Goal: Task Accomplishment & Management: Manage account settings

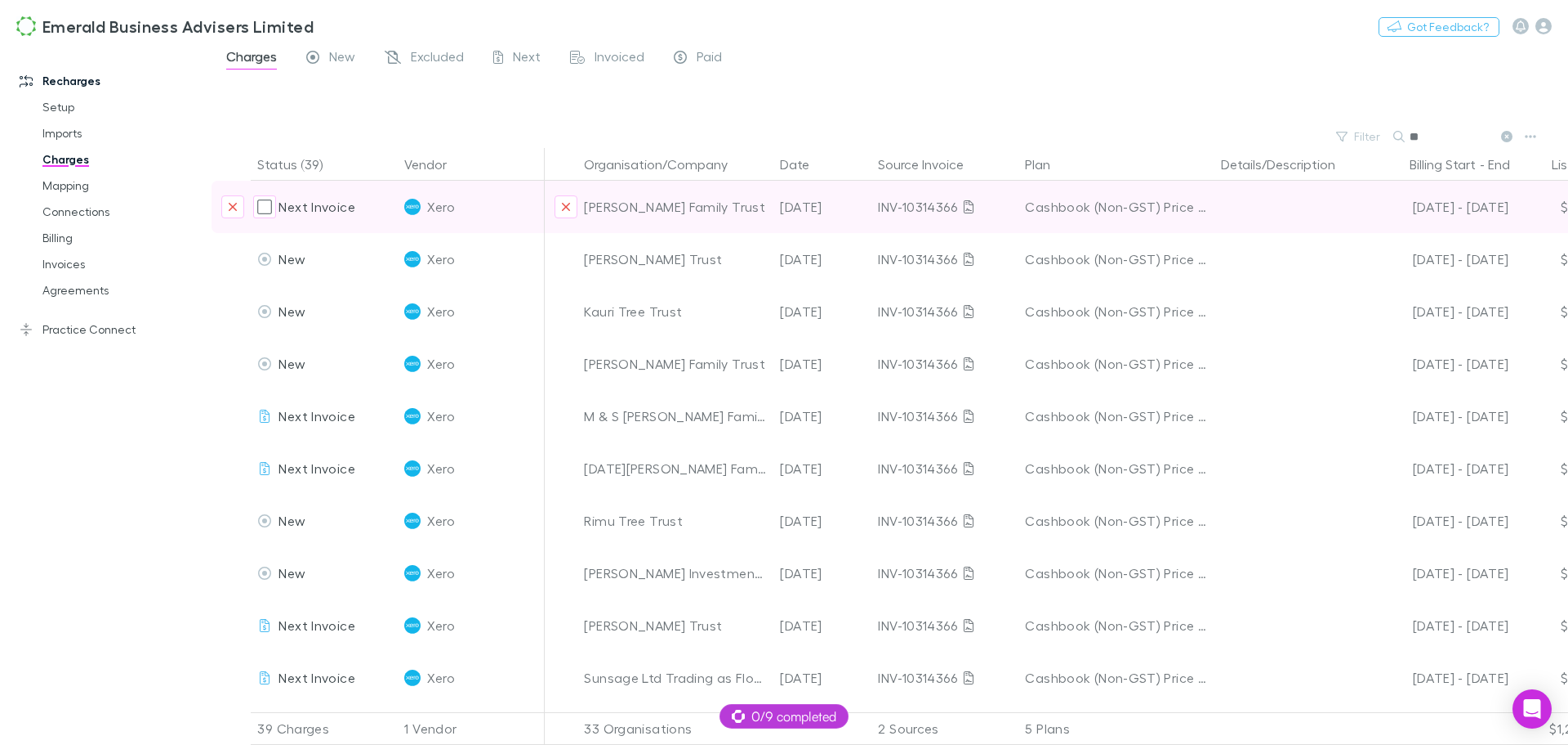
type input "*"
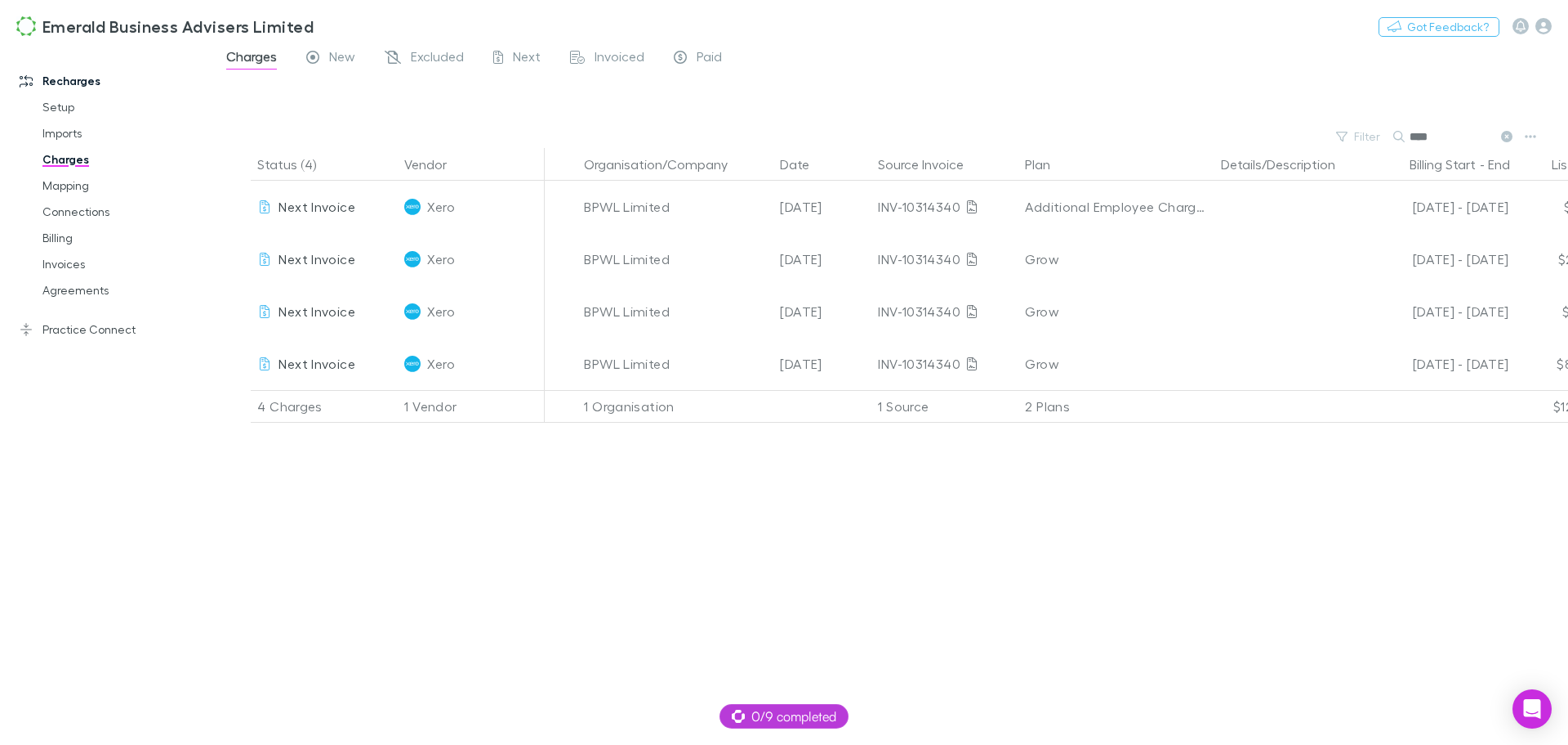
type input "****"
click at [647, 587] on div "Status (4) Vendor Organisation/Company Date Source Invoice Plan Details/Descrip…" at bounding box center [890, 446] width 1357 height 596
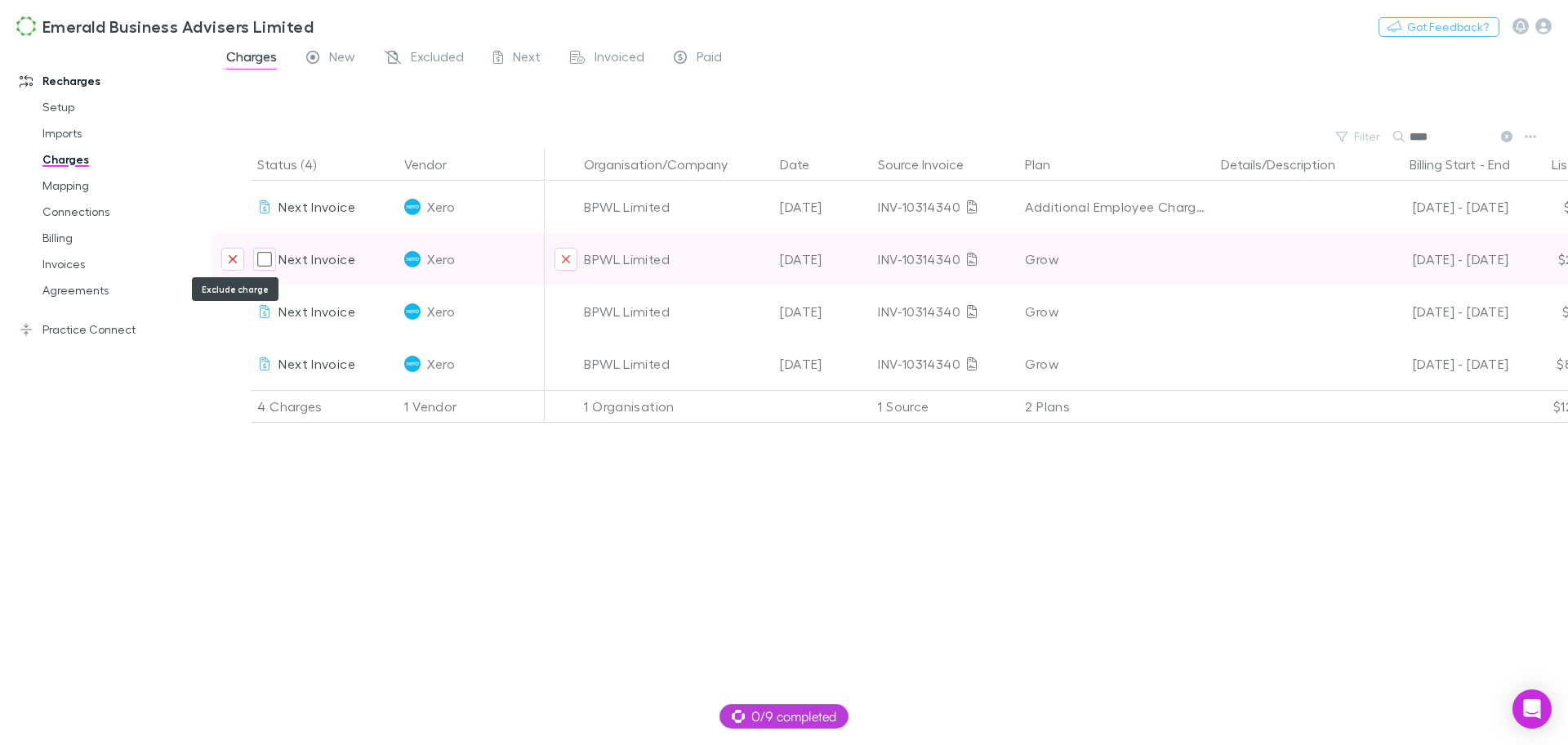
click at [228, 258] on icon "Exclude charge" at bounding box center [233, 259] width 10 height 13
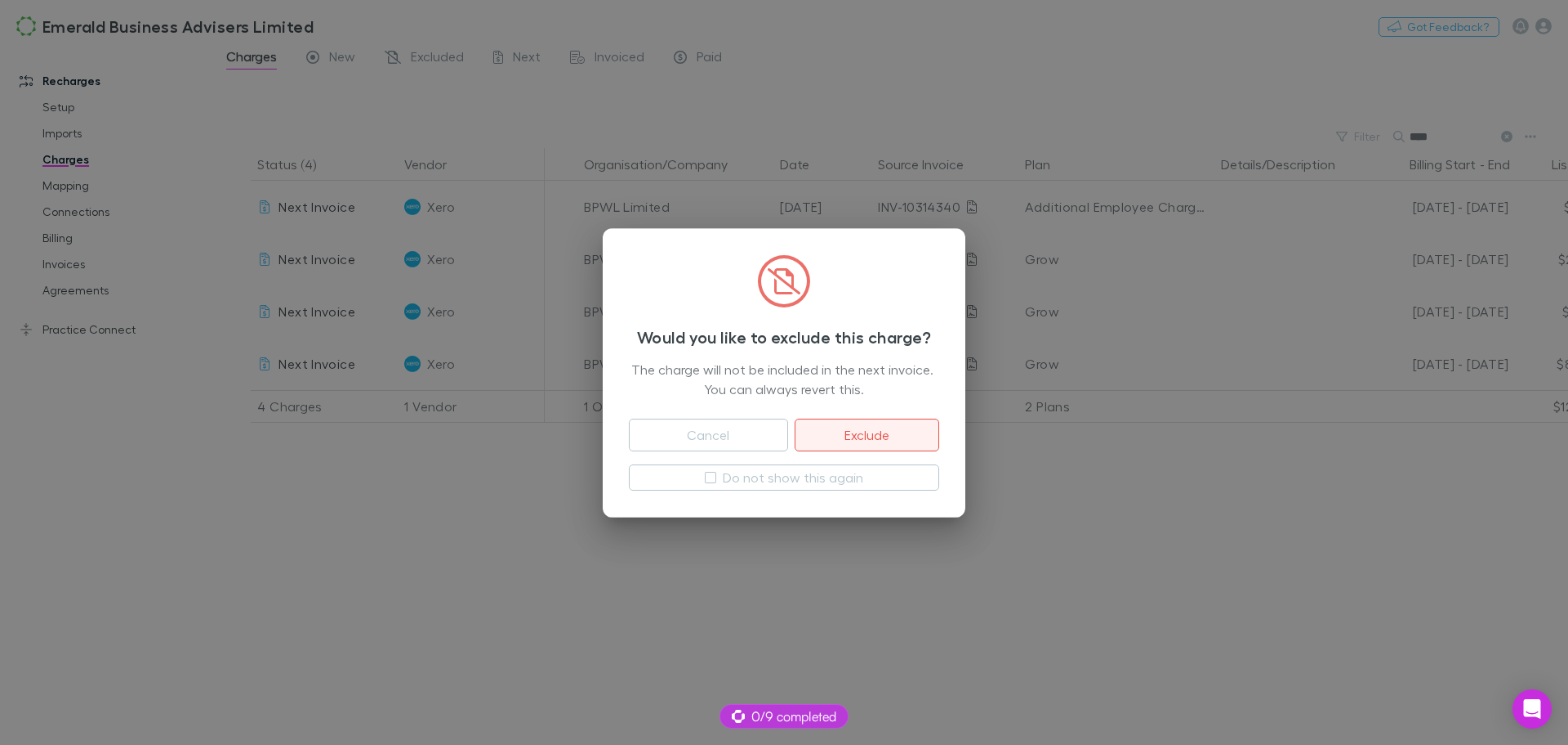
click at [870, 430] on button "Exclude" at bounding box center [867, 435] width 145 height 33
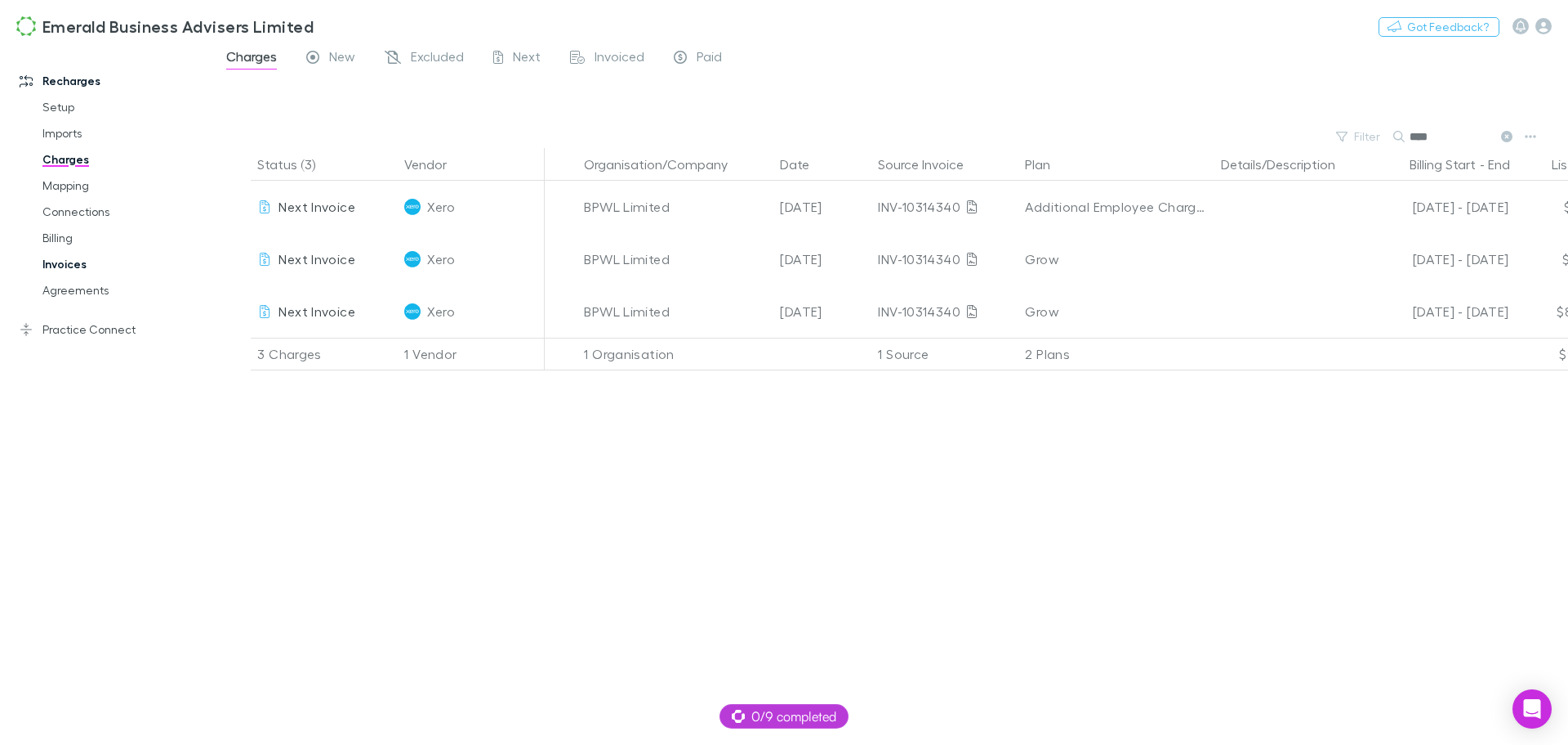
click at [61, 265] on link "Invoices" at bounding box center [124, 263] width 194 height 27
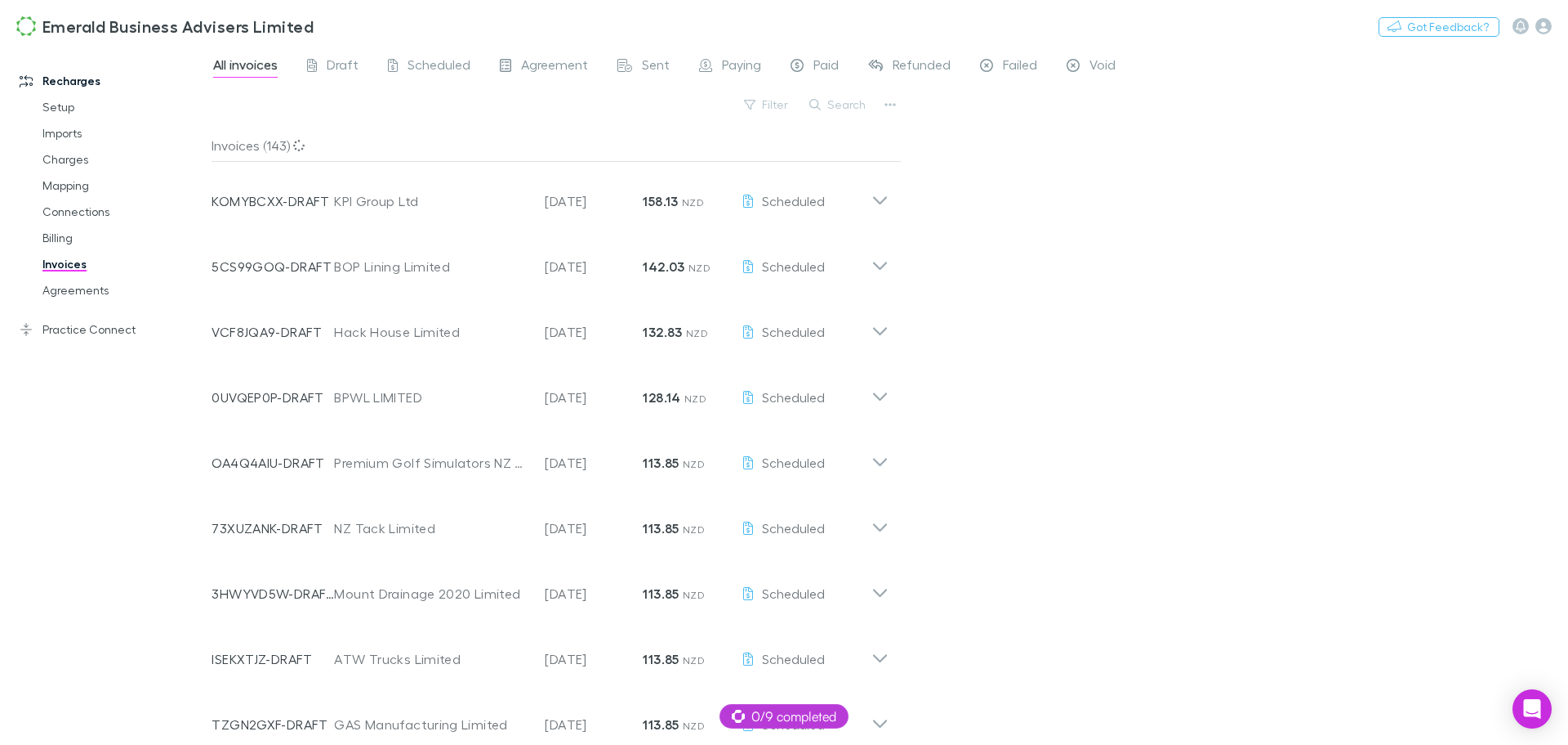
click at [849, 105] on button "Search" at bounding box center [838, 104] width 74 height 19
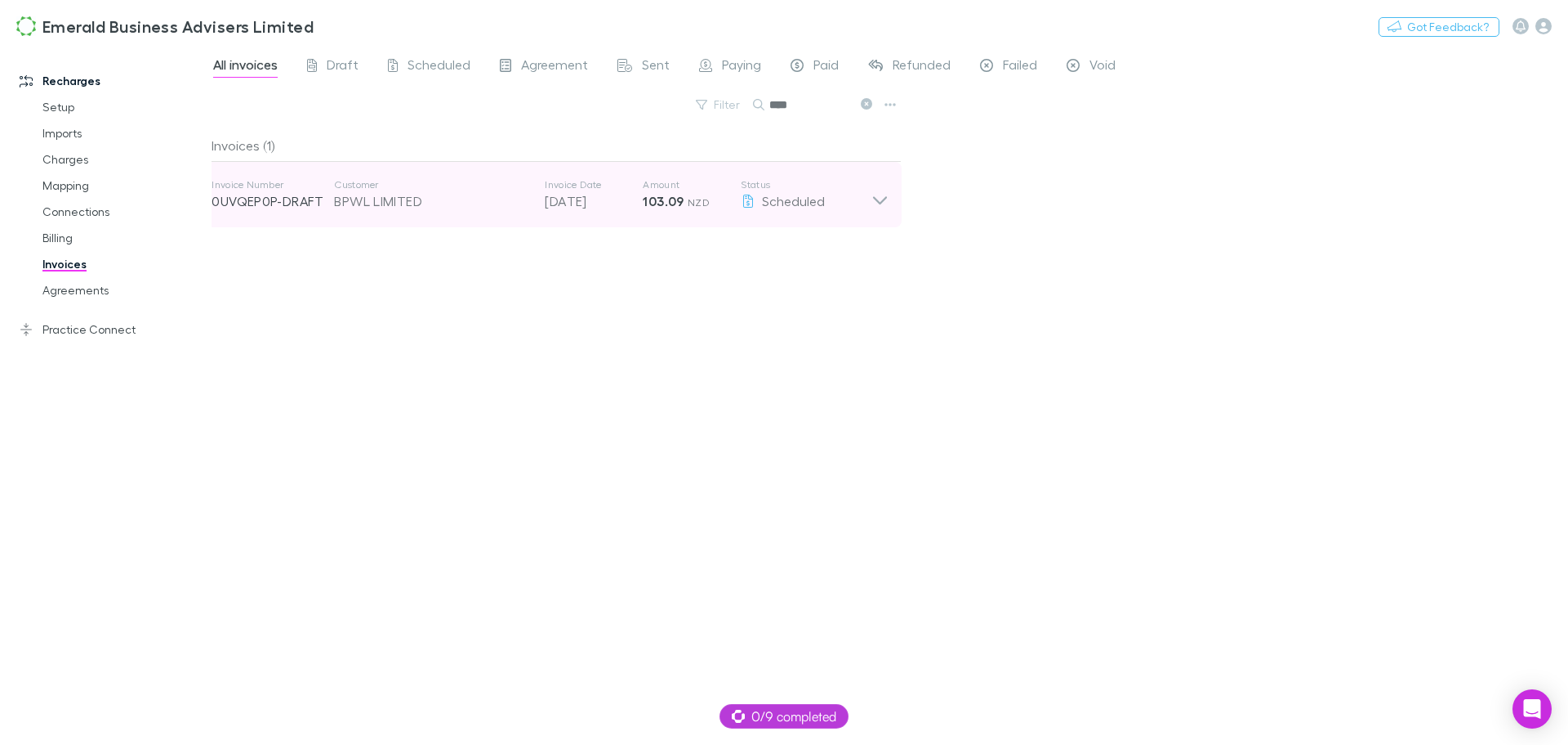
type input "****"
click at [881, 202] on icon at bounding box center [879, 200] width 14 height 8
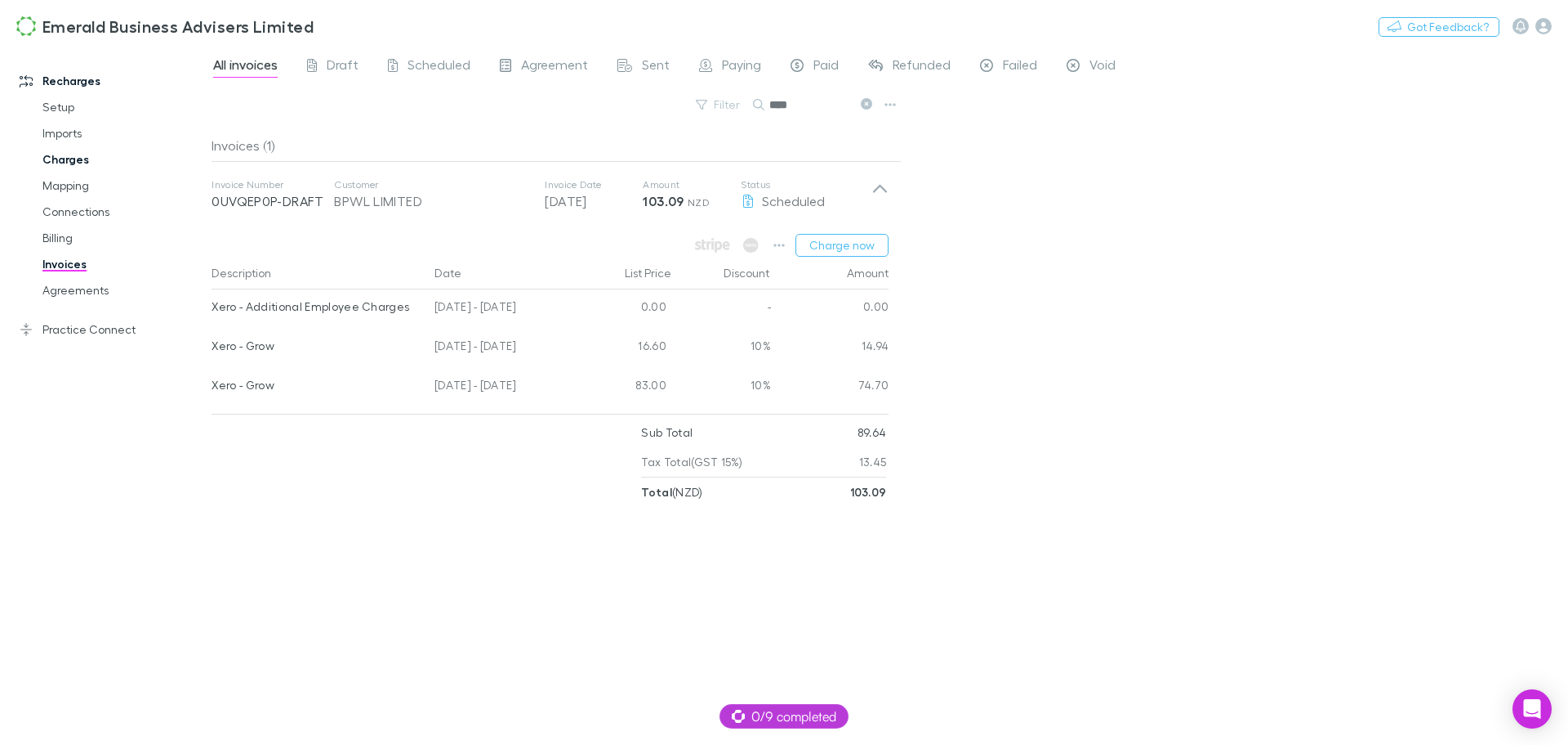
click at [72, 162] on link "Charges" at bounding box center [124, 159] width 194 height 27
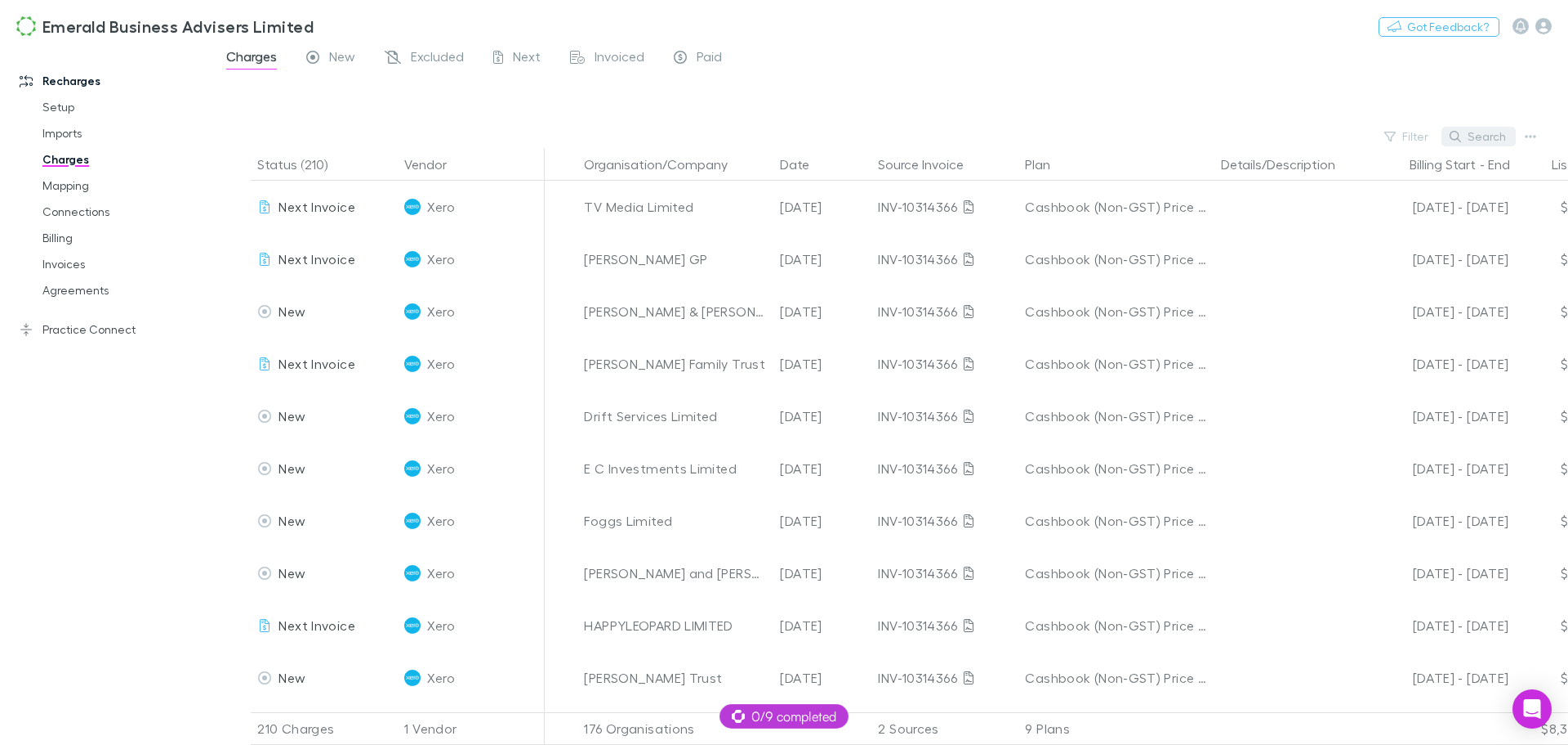
click at [1487, 133] on button "Search" at bounding box center [1478, 136] width 74 height 19
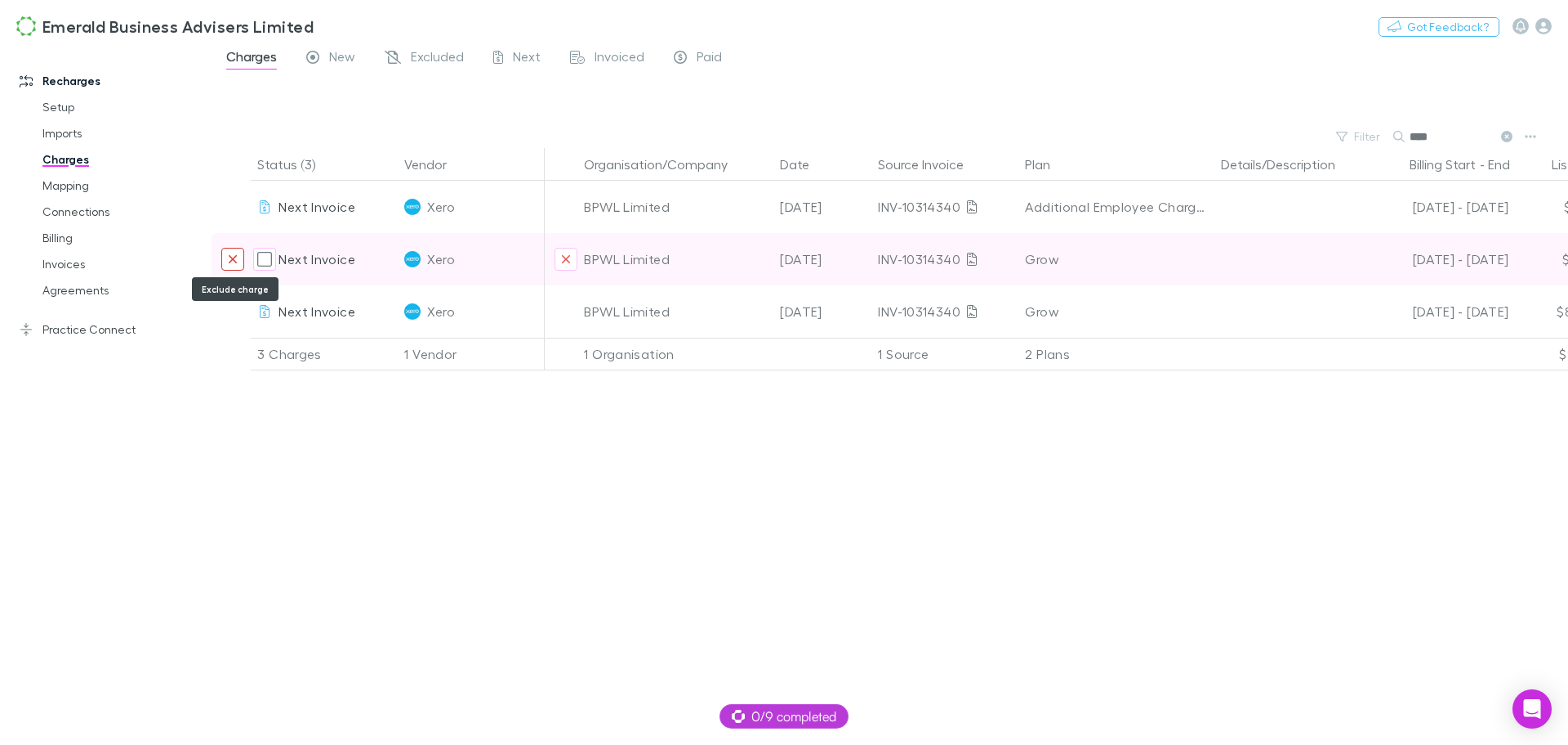
type input "****"
click at [227, 257] on button "Exclude charge" at bounding box center [232, 259] width 23 height 23
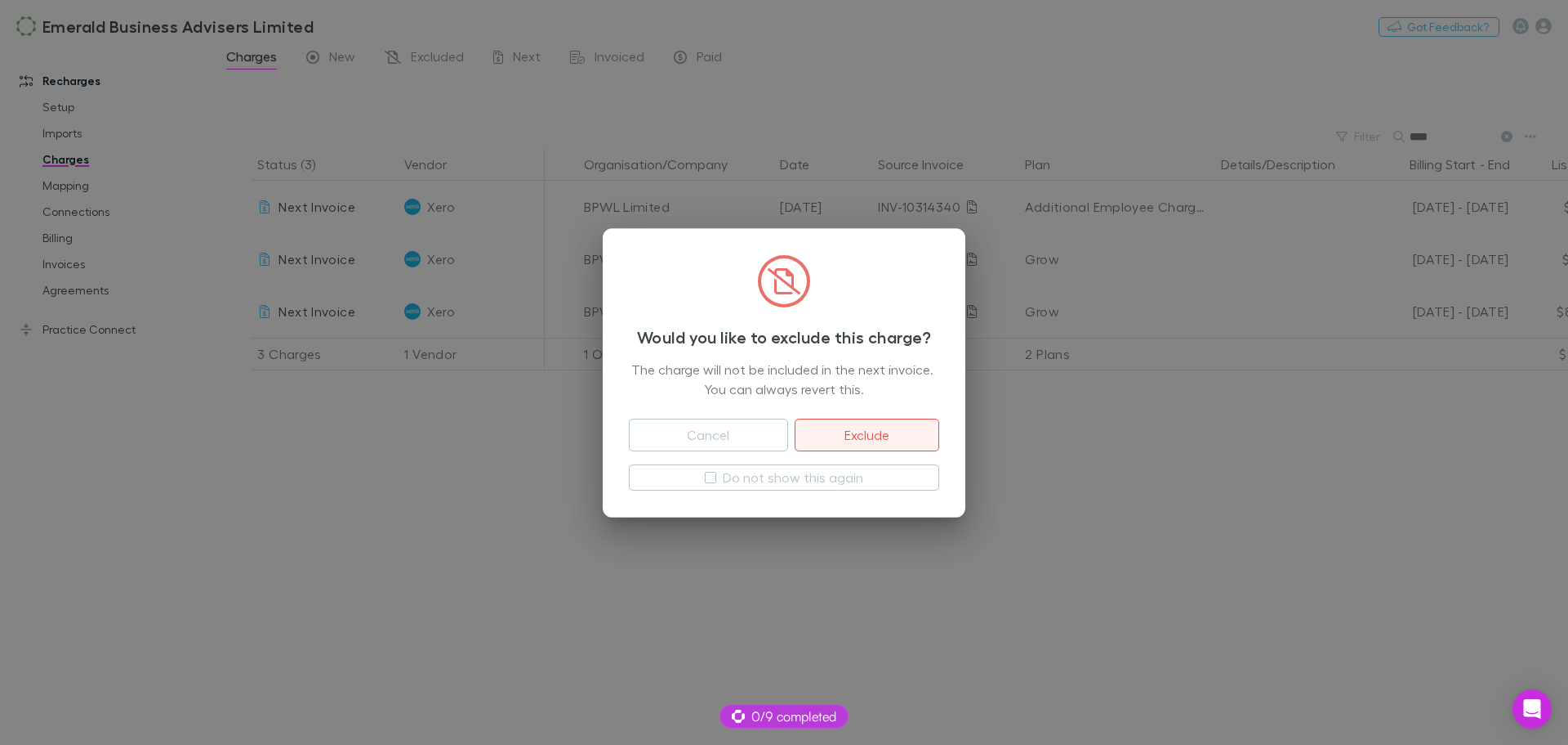
click at [864, 437] on button "Exclude" at bounding box center [867, 435] width 145 height 33
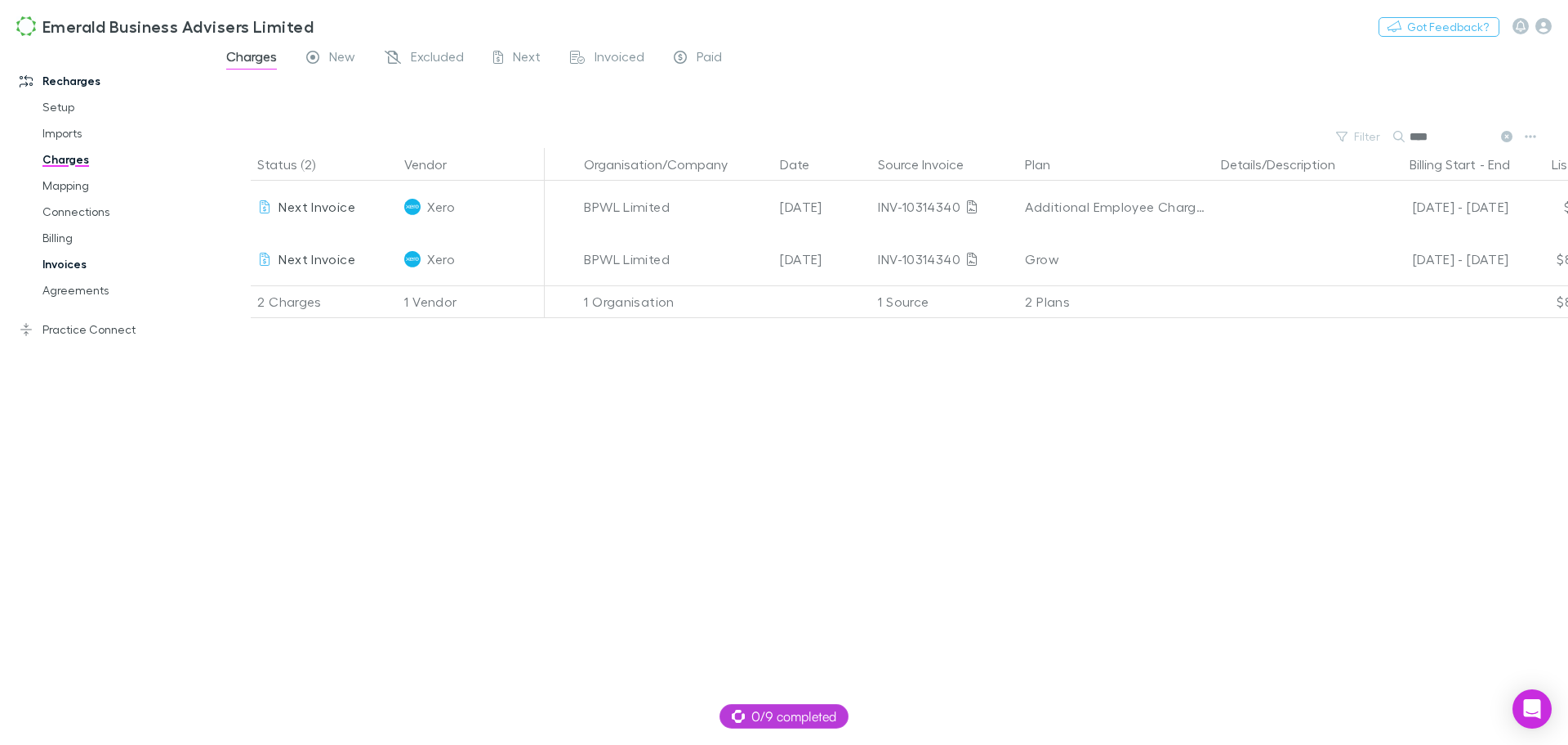
click at [66, 261] on link "Invoices" at bounding box center [124, 263] width 194 height 27
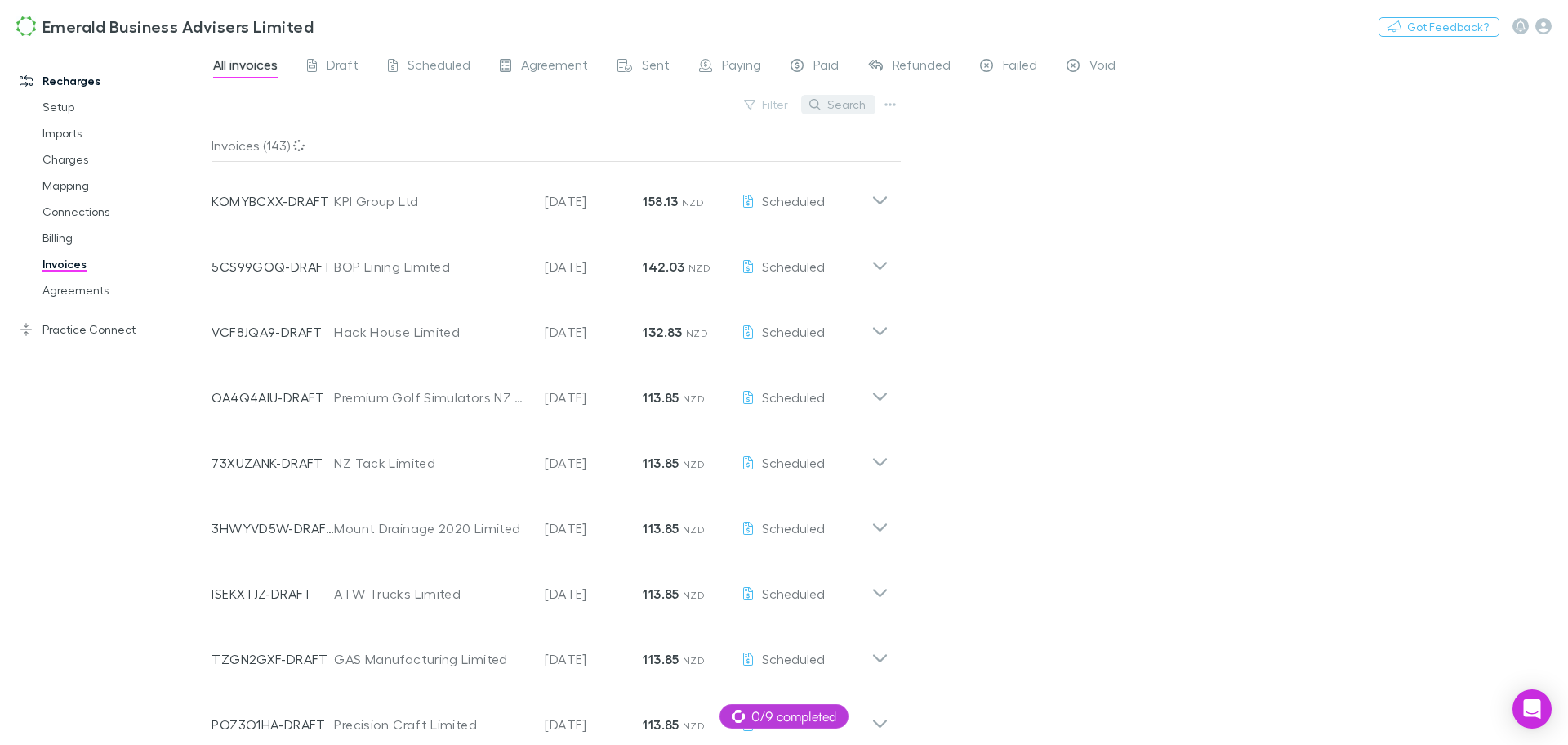
click at [851, 105] on button "Search" at bounding box center [838, 104] width 74 height 19
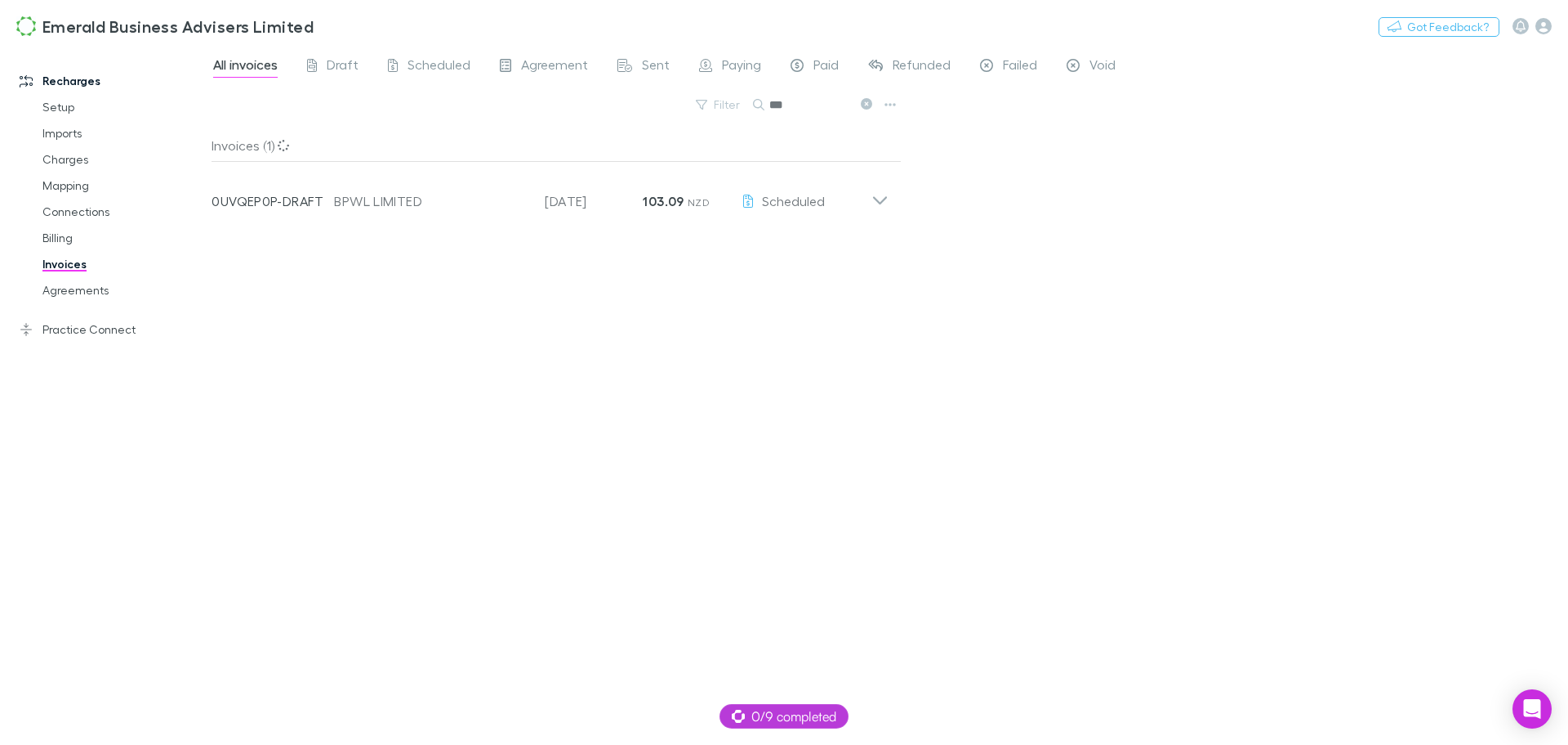
type input "****"
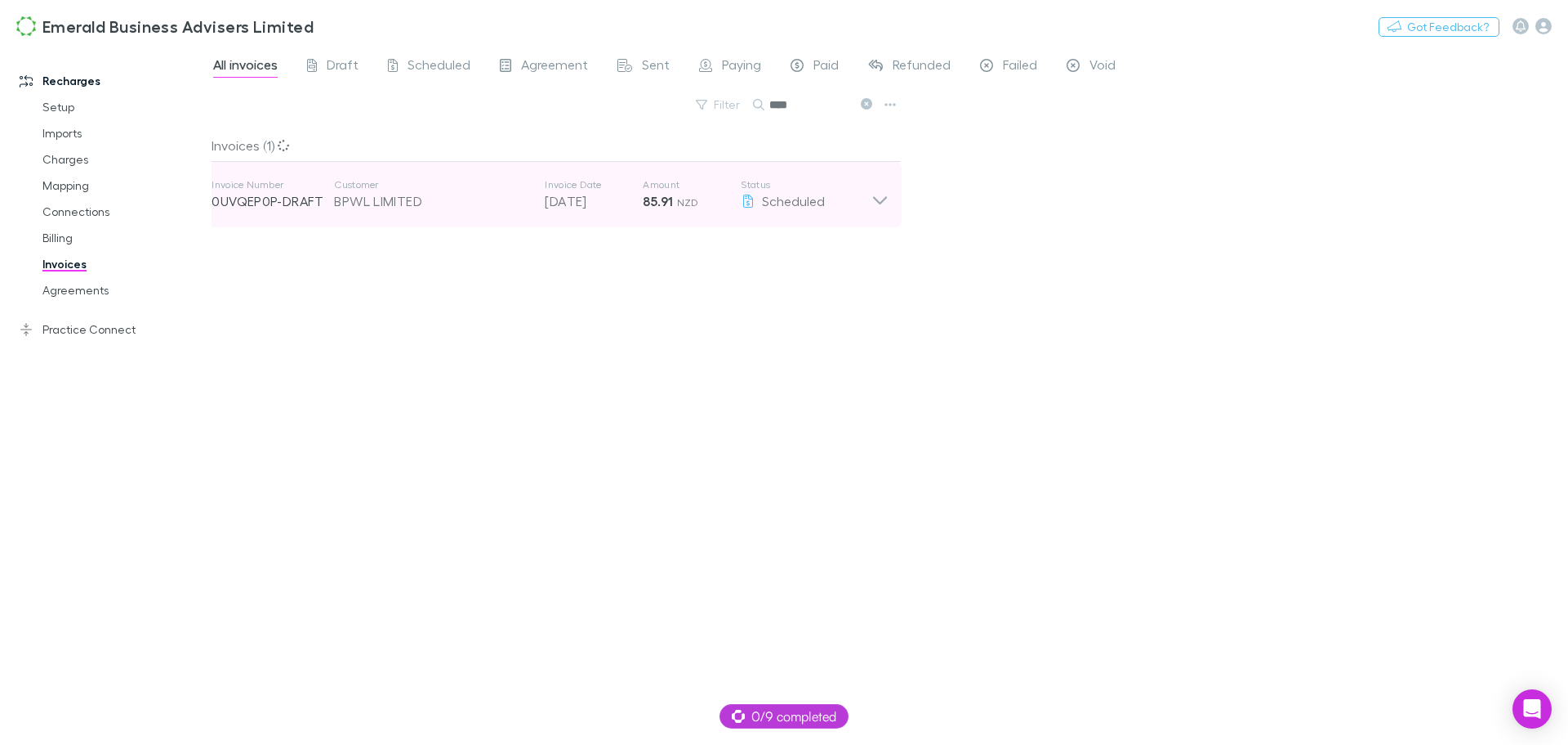
click at [878, 201] on icon at bounding box center [879, 200] width 14 height 8
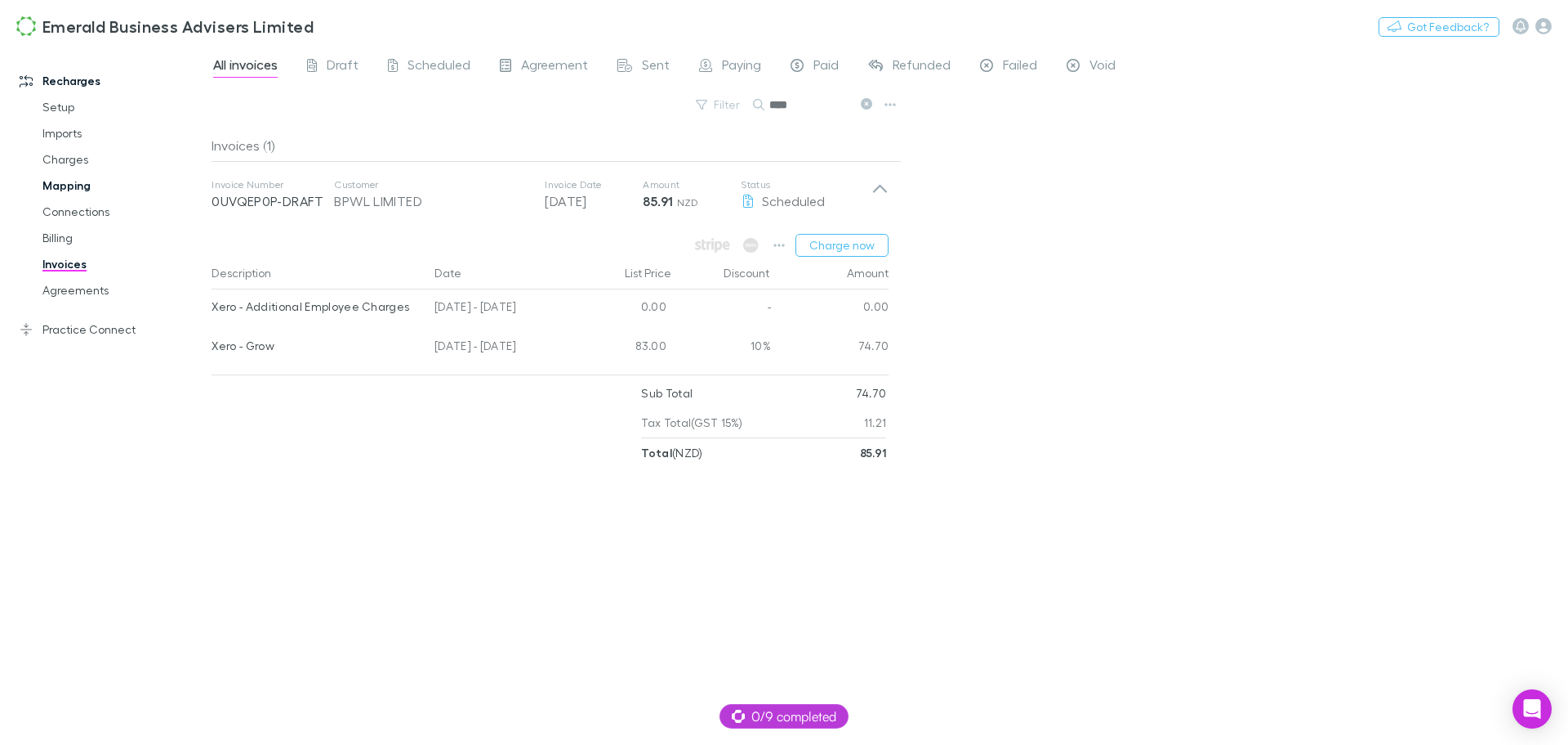
click at [59, 185] on link "Mapping" at bounding box center [124, 185] width 194 height 27
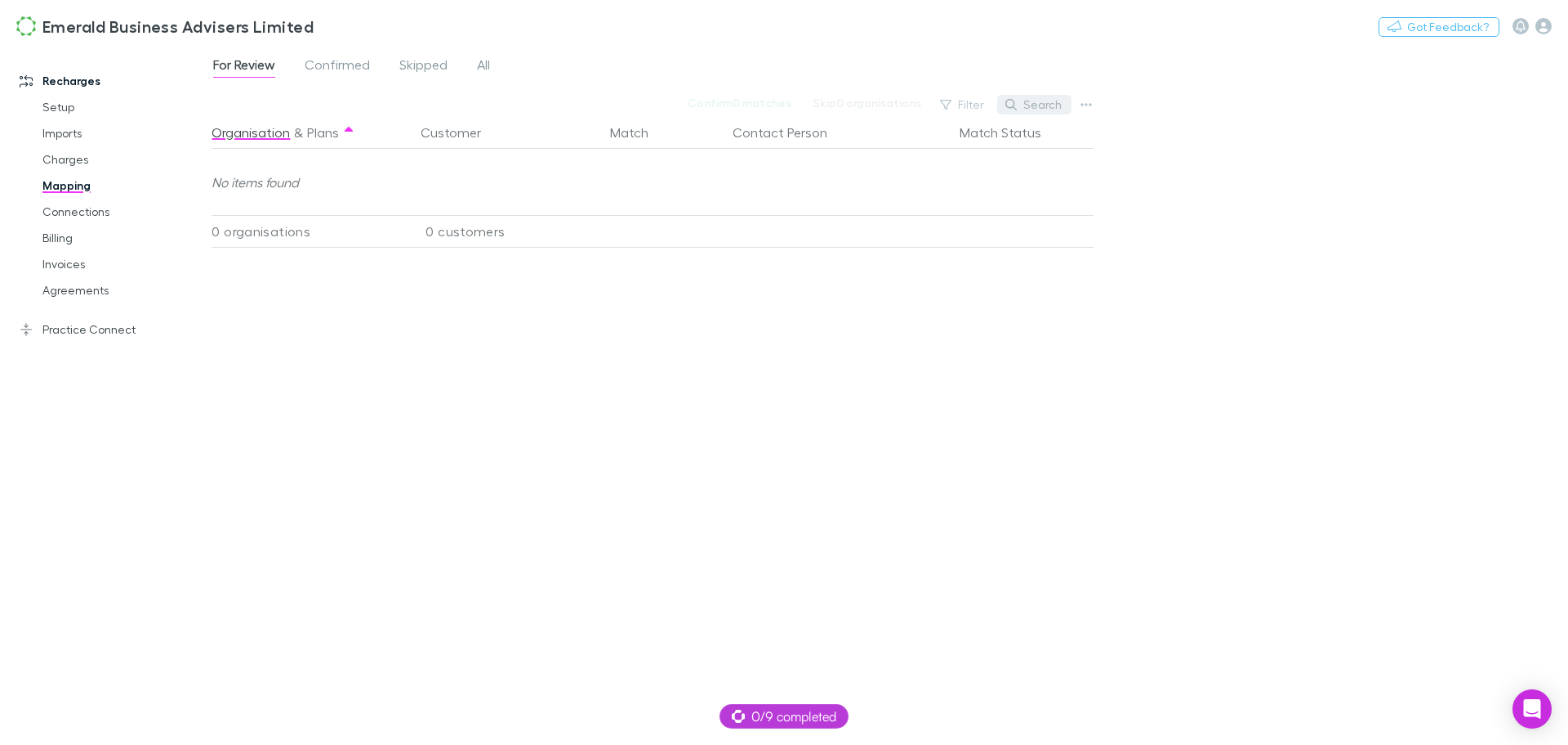
click at [1041, 103] on button "Search" at bounding box center [1034, 104] width 74 height 19
click at [482, 64] on span "All" at bounding box center [483, 66] width 13 height 21
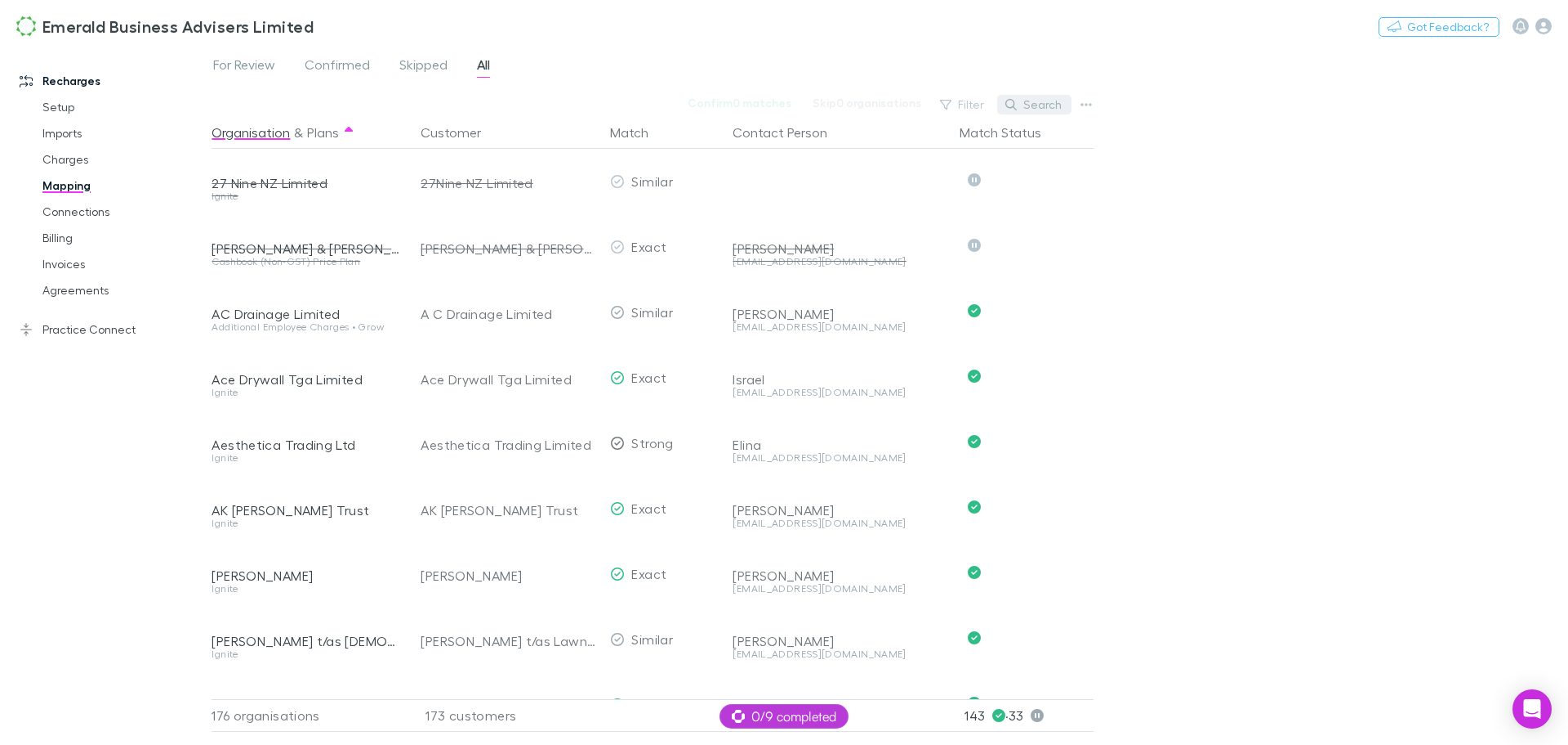
click at [1036, 105] on button "Search" at bounding box center [1034, 104] width 74 height 19
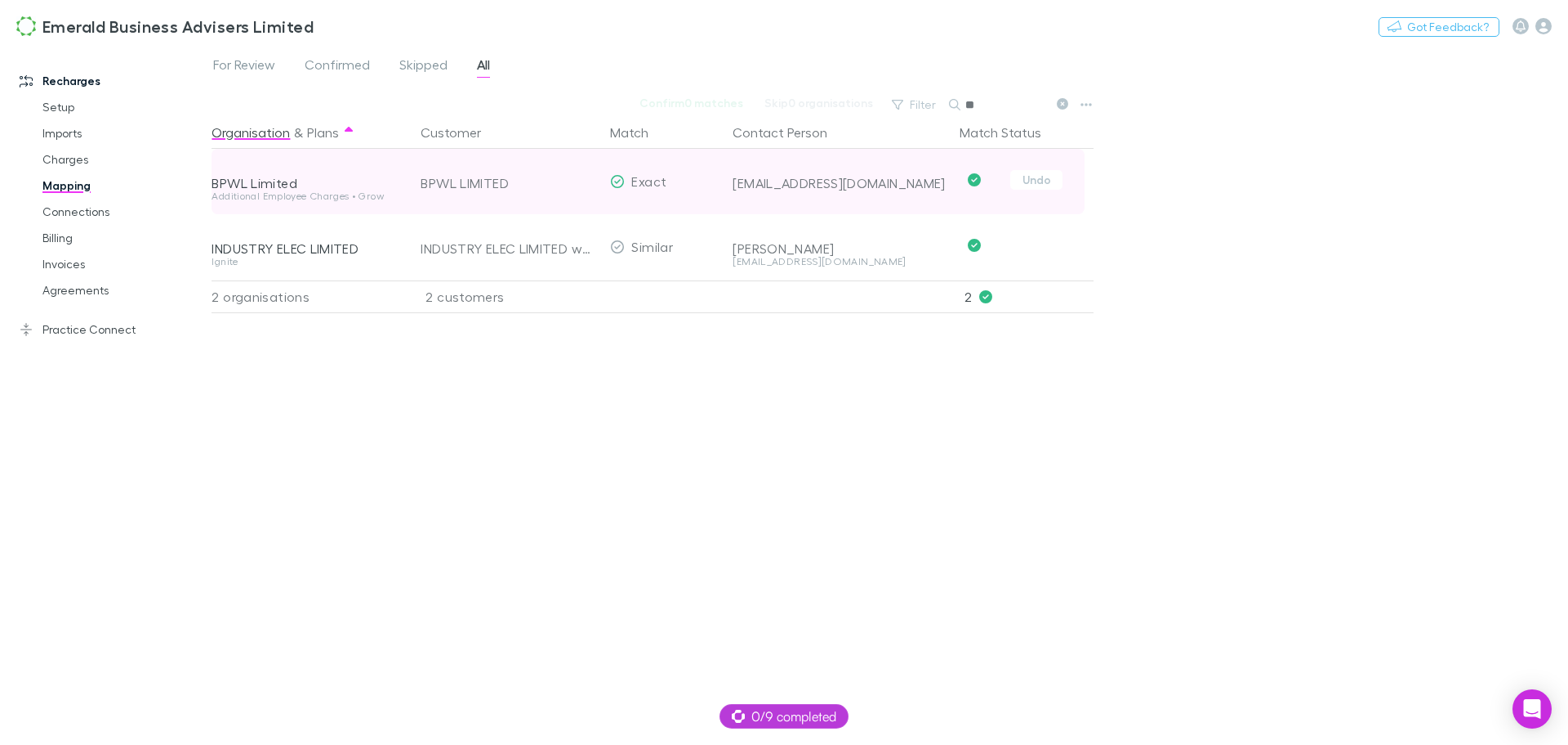
type input "**"
click at [281, 181] on div "BPWL Limited" at bounding box center [306, 183] width 190 height 17
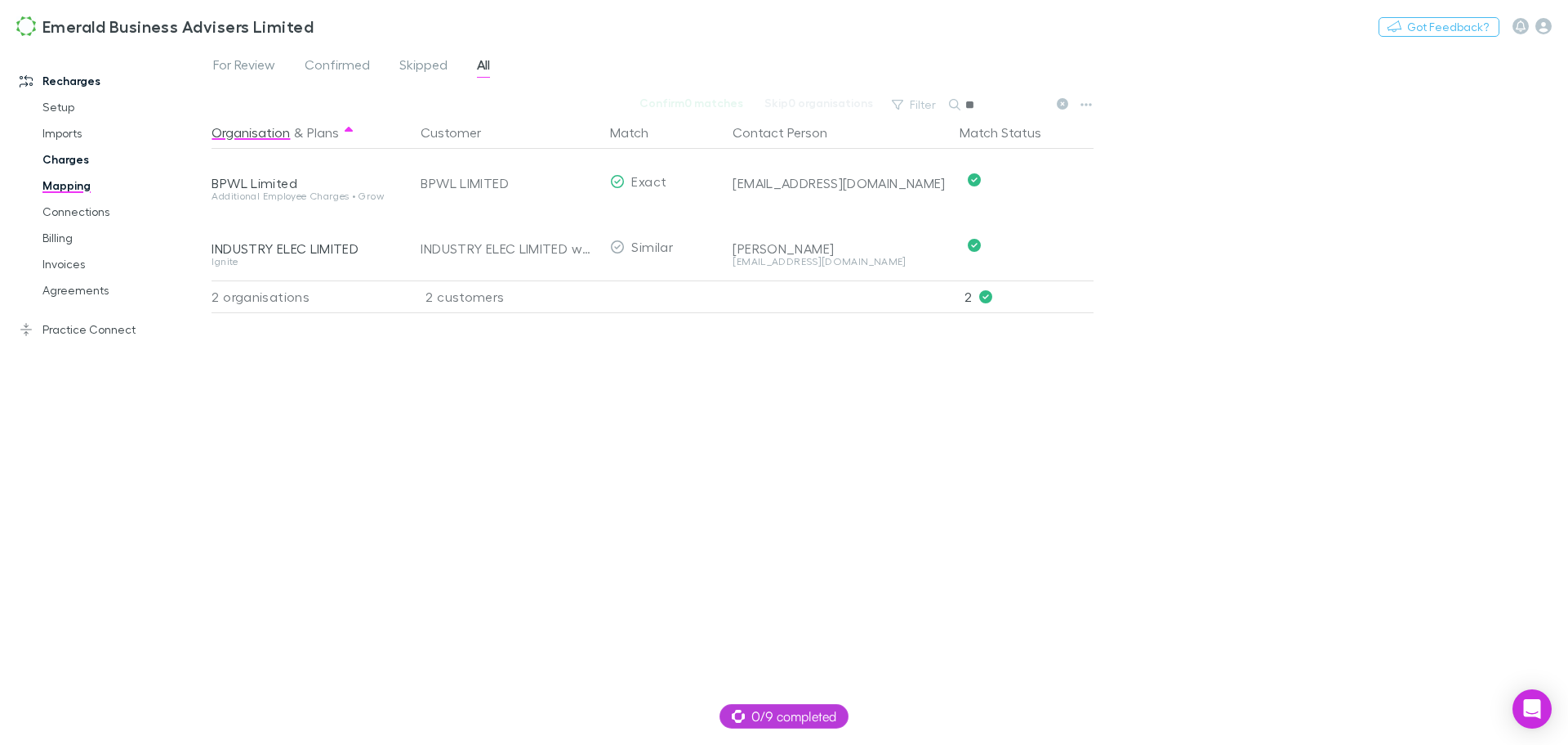
click at [72, 158] on link "Charges" at bounding box center [124, 159] width 194 height 27
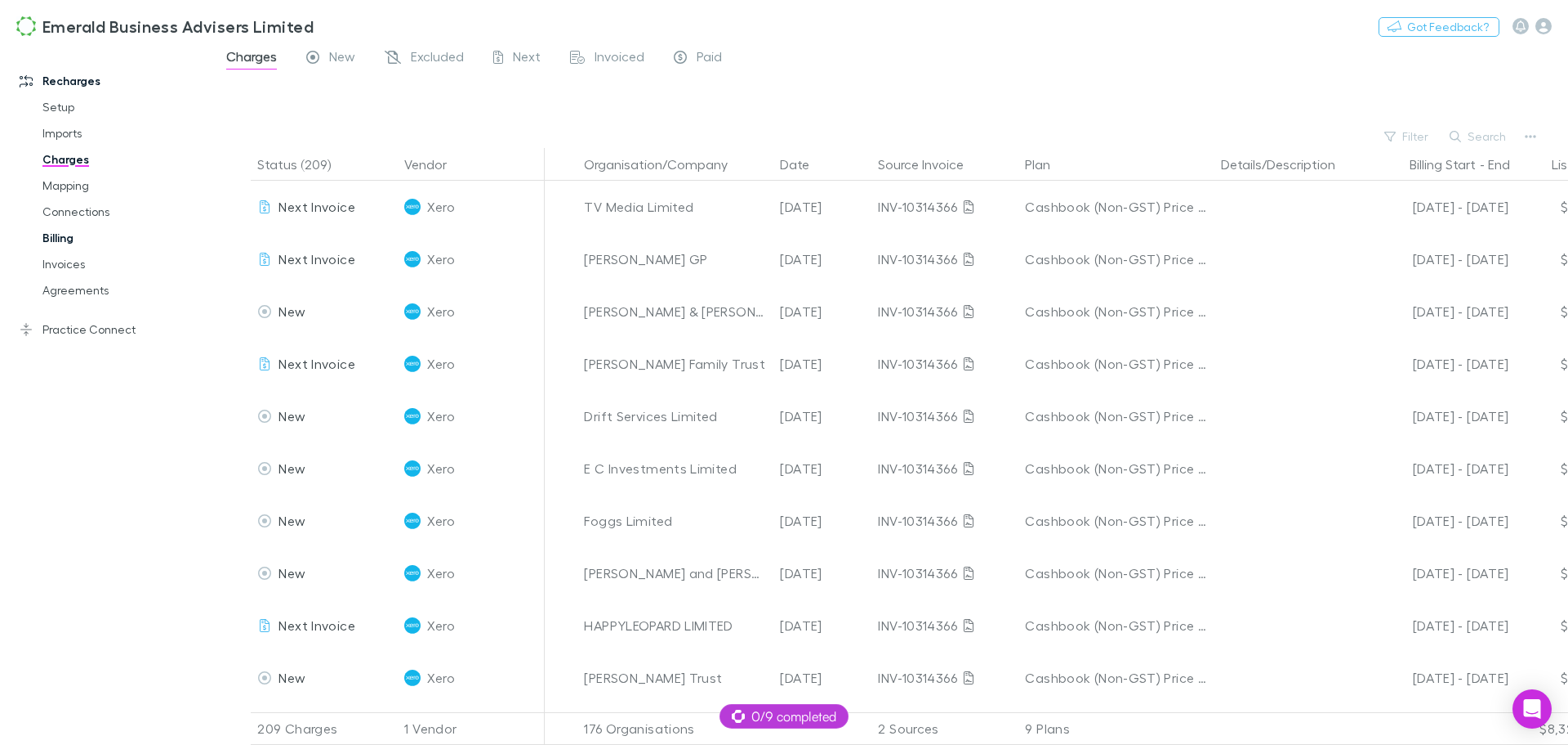
click at [59, 239] on link "Billing" at bounding box center [124, 238] width 194 height 27
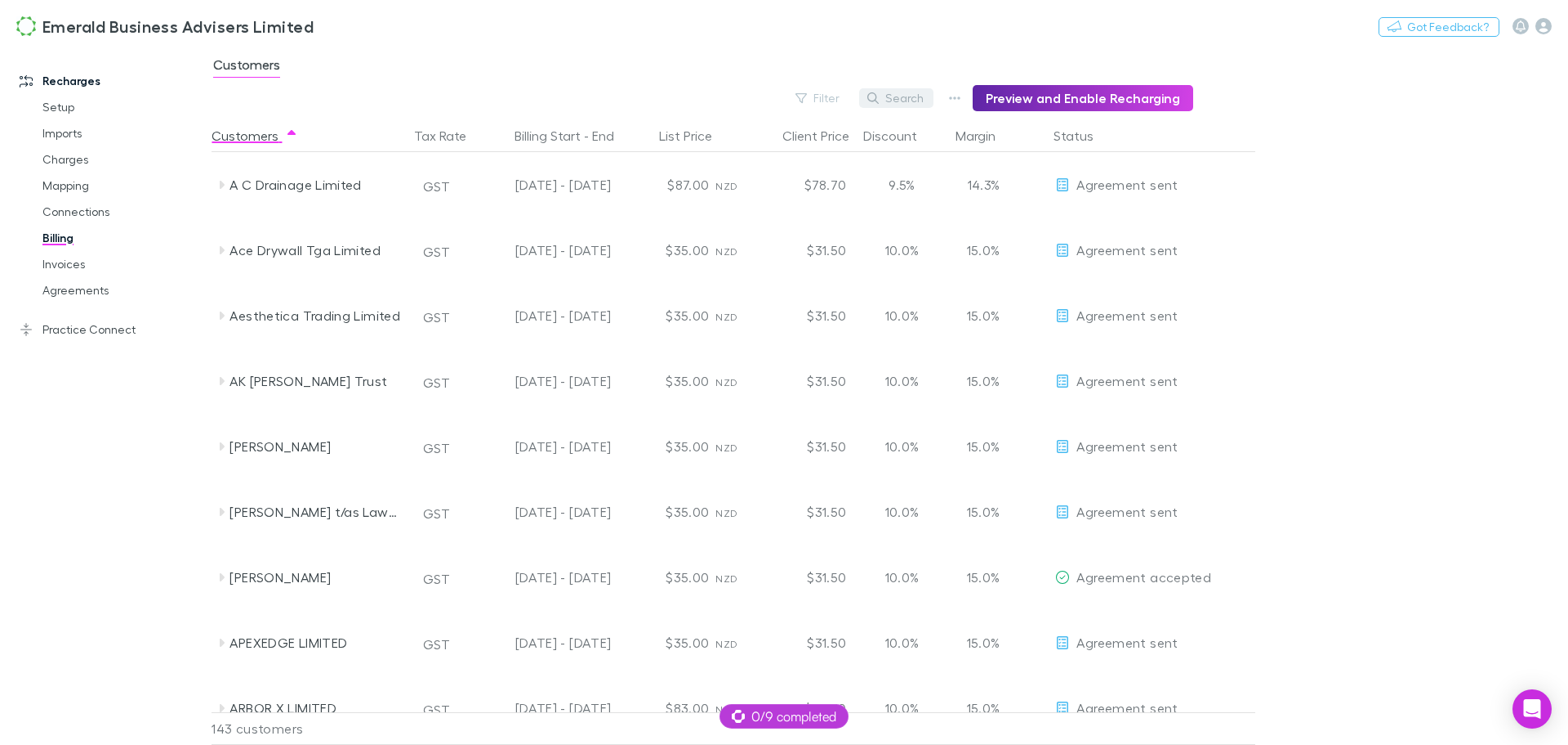
click at [900, 94] on button "Search" at bounding box center [896, 97] width 74 height 19
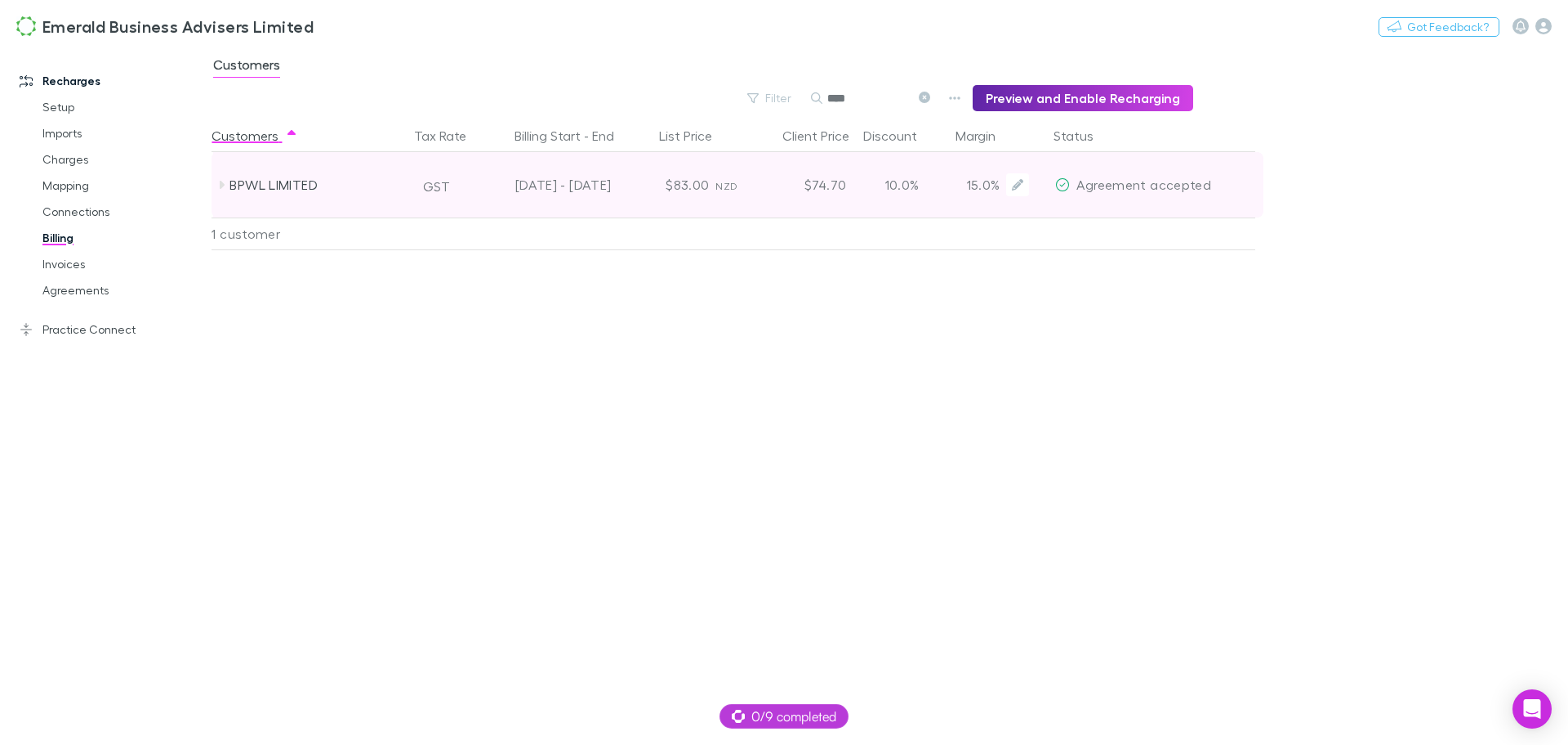
type input "****"
click at [903, 183] on div "10.0%" at bounding box center [901, 184] width 98 height 65
click at [1015, 188] on icon "Edit" at bounding box center [1018, 184] width 11 height 11
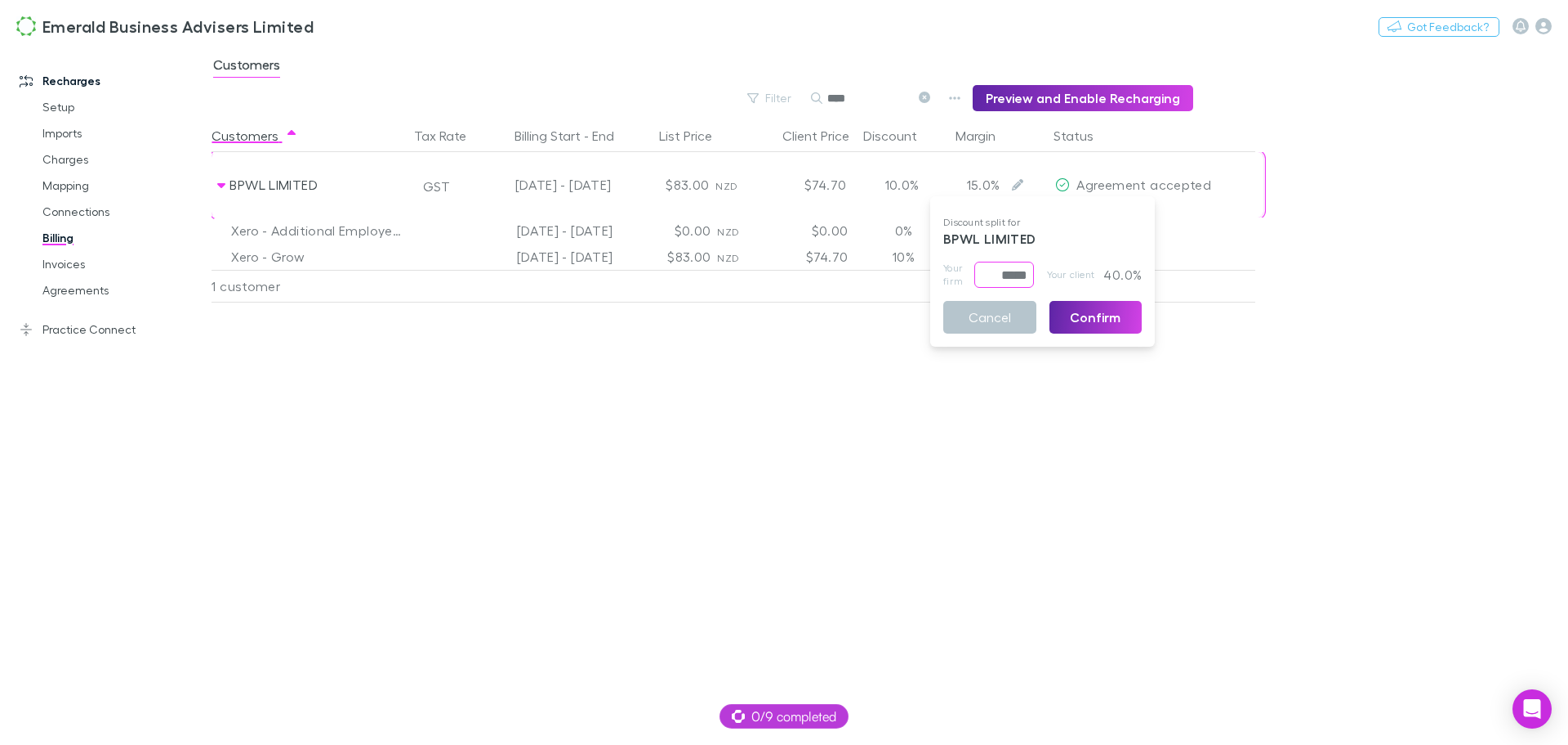
click at [991, 278] on input "*****" at bounding box center [1004, 274] width 60 height 27
drag, startPoint x: 987, startPoint y: 278, endPoint x: 999, endPoint y: 274, distance: 12.6
click at [999, 274] on input "*****" at bounding box center [1004, 274] width 60 height 27
type input "*****"
click at [1119, 230] on p "BPWL LIMITED" at bounding box center [1043, 245] width 198 height 33
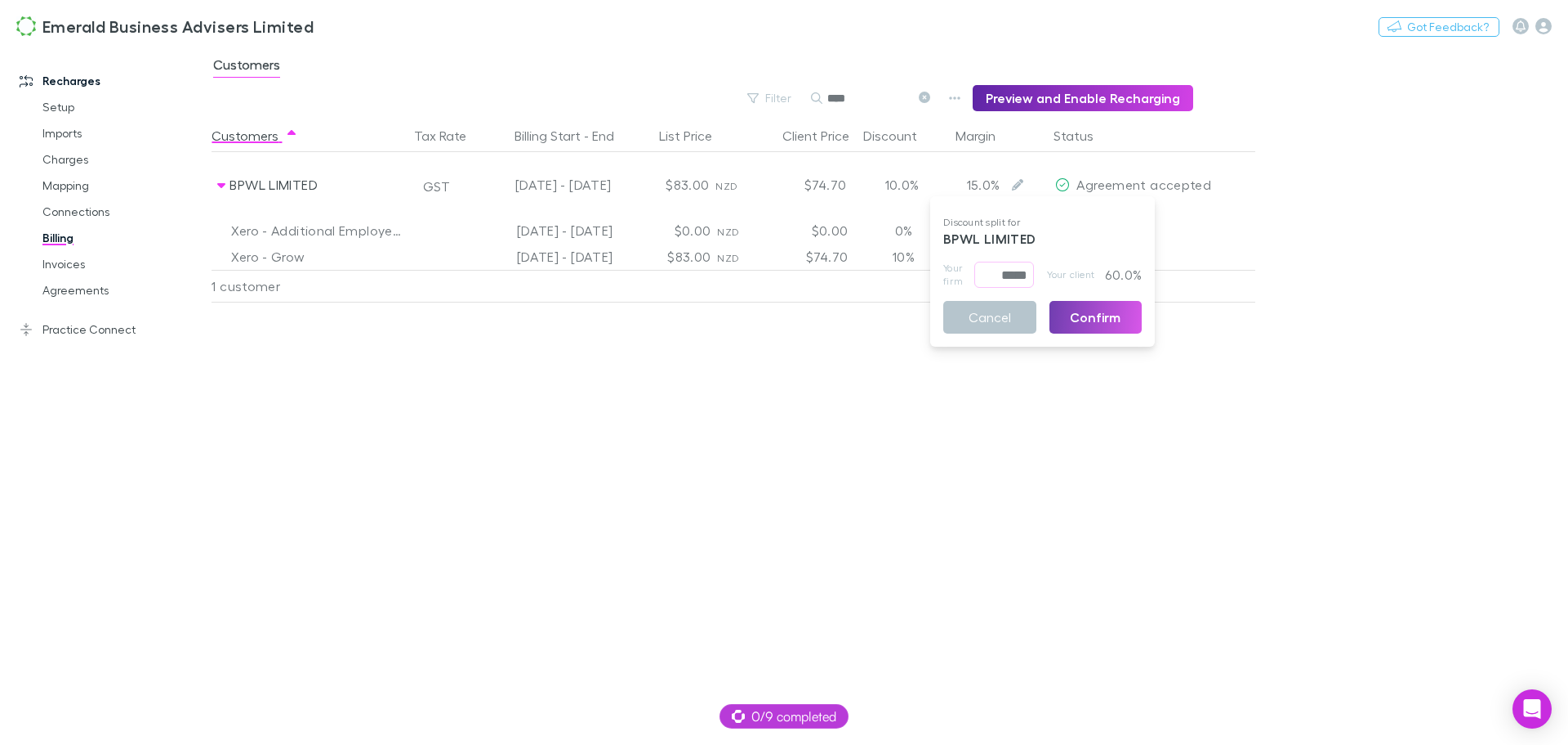
click at [1089, 314] on button "Confirm" at bounding box center [1097, 317] width 94 height 33
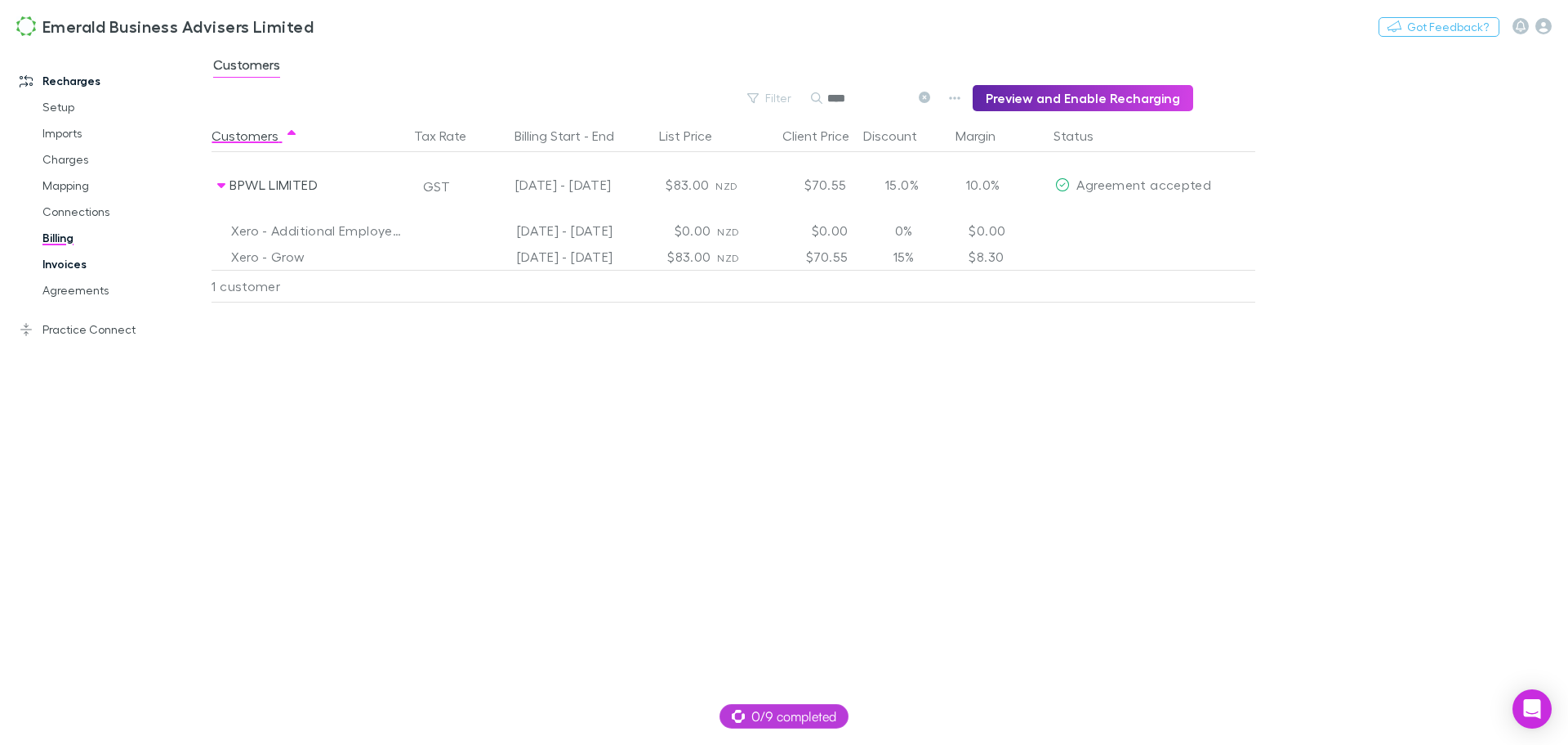
click at [64, 269] on link "Invoices" at bounding box center [124, 263] width 194 height 27
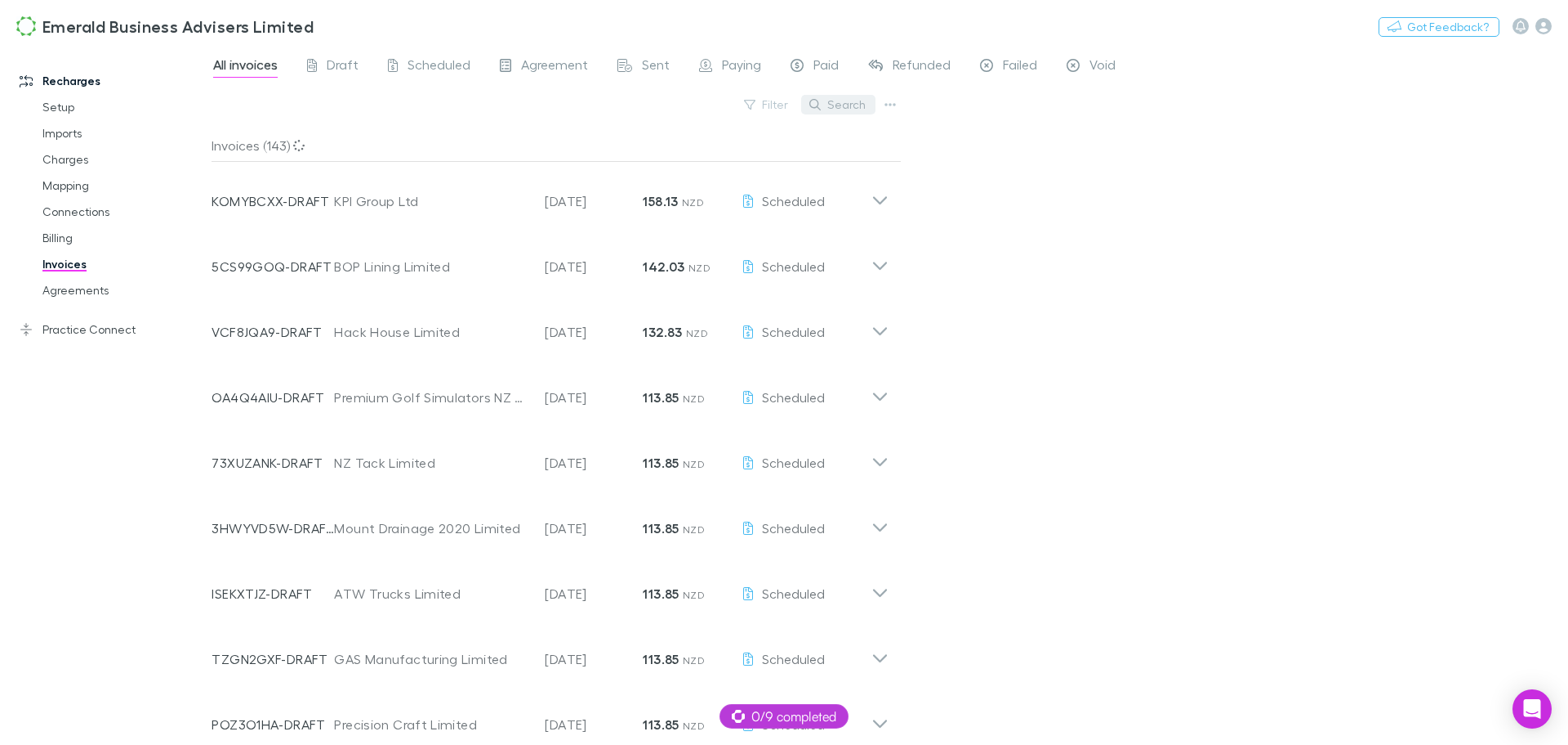
click at [851, 103] on button "Search" at bounding box center [838, 104] width 74 height 19
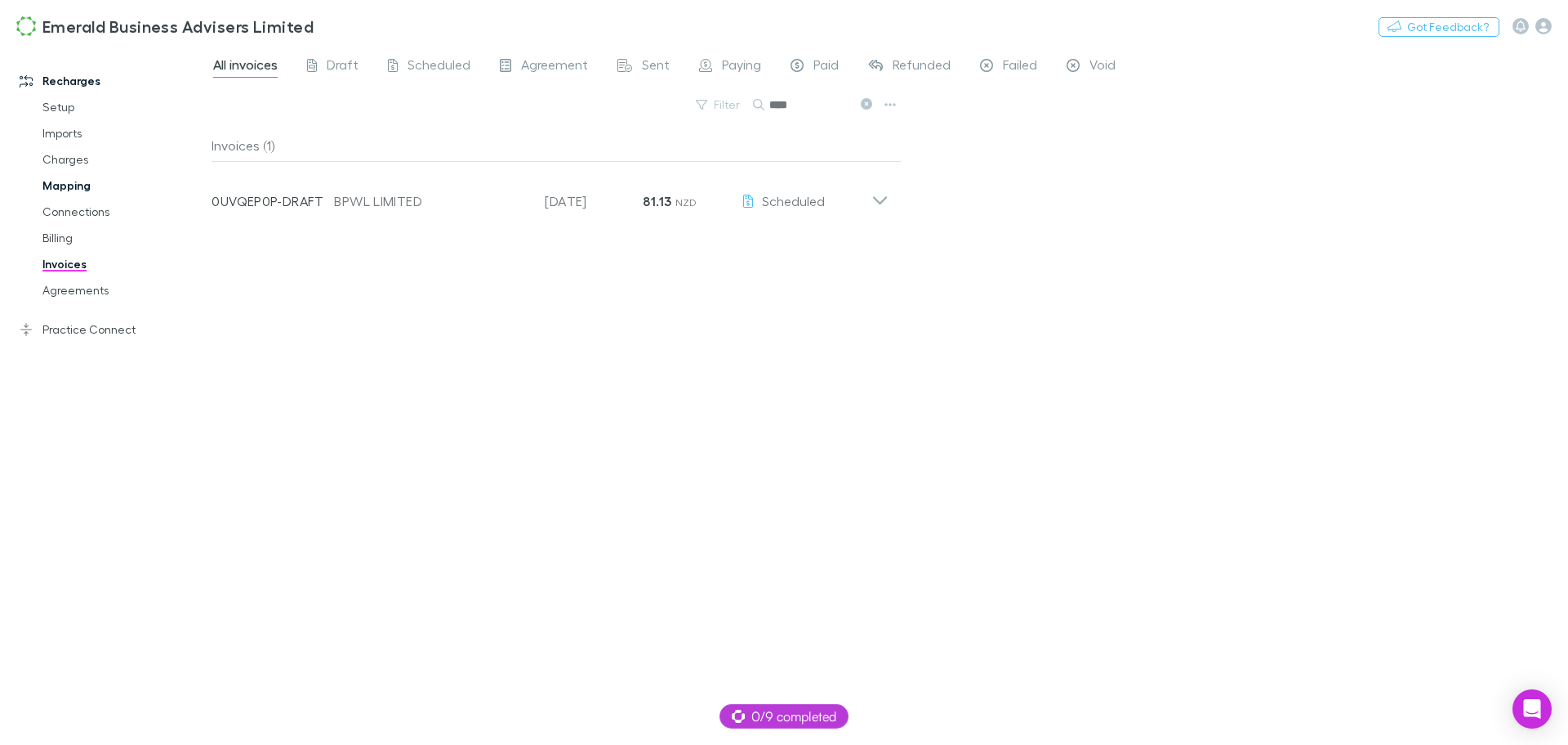
type input "****"
click at [72, 184] on link "Mapping" at bounding box center [124, 185] width 194 height 27
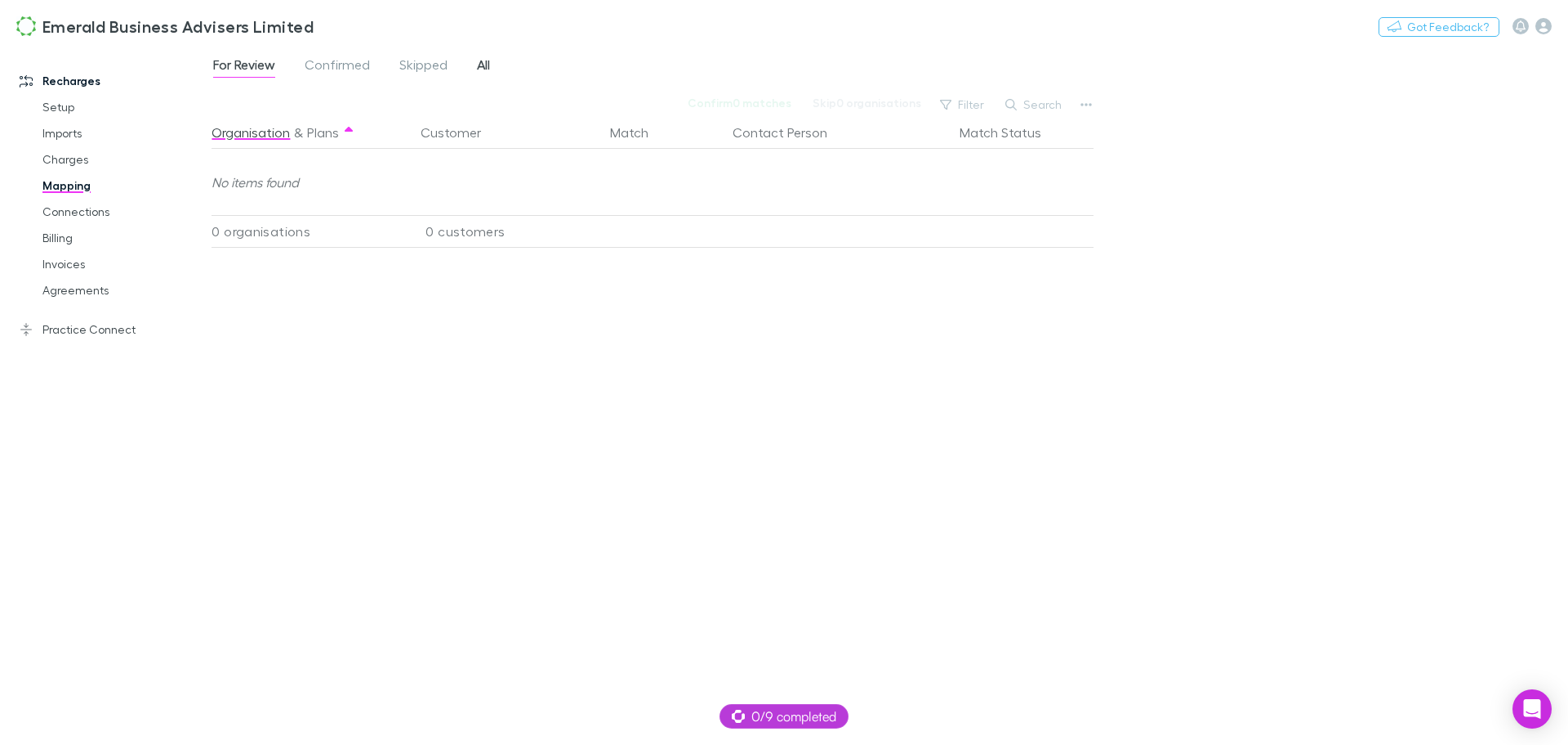
click at [482, 64] on span "All" at bounding box center [483, 66] width 13 height 21
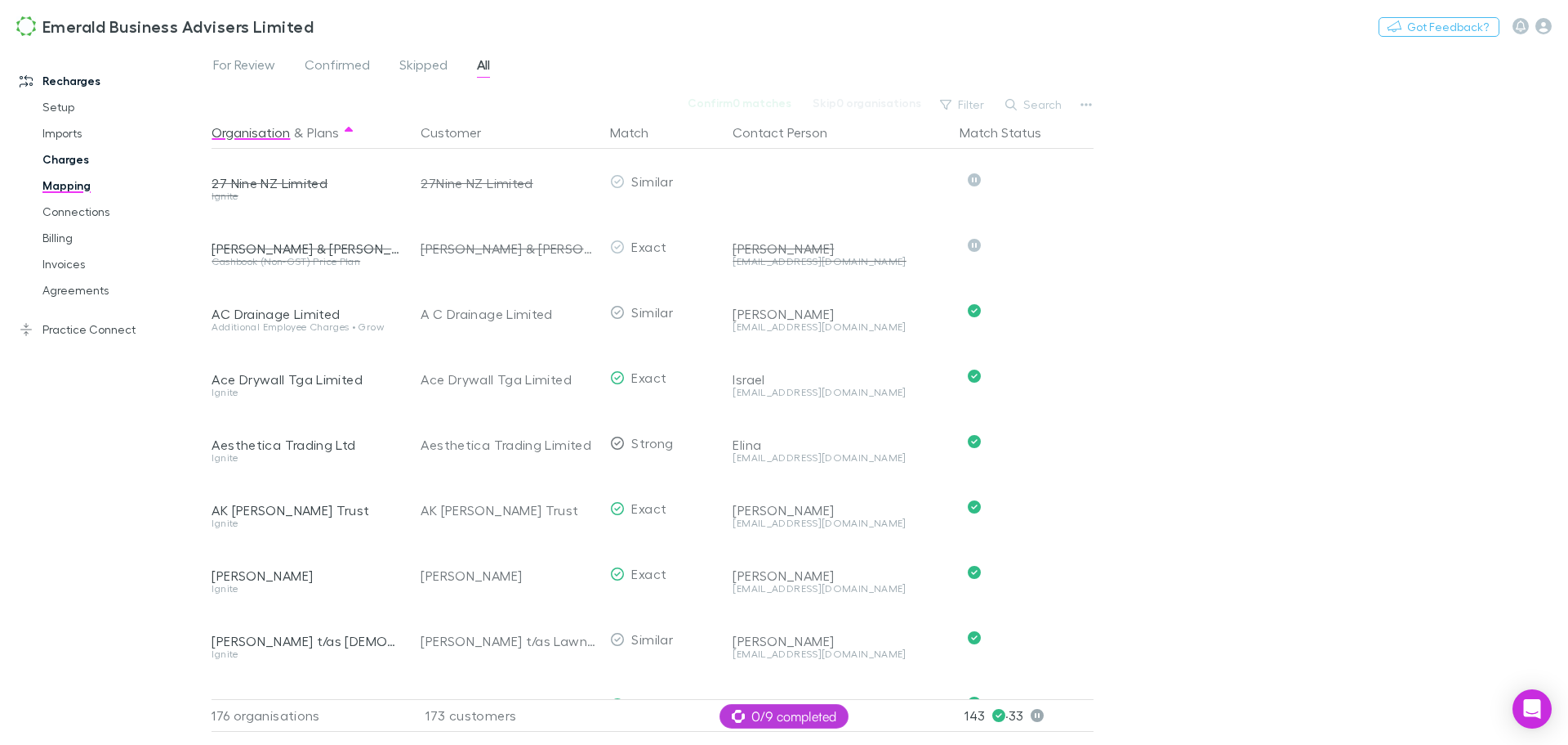
click at [68, 153] on link "Charges" at bounding box center [124, 159] width 194 height 27
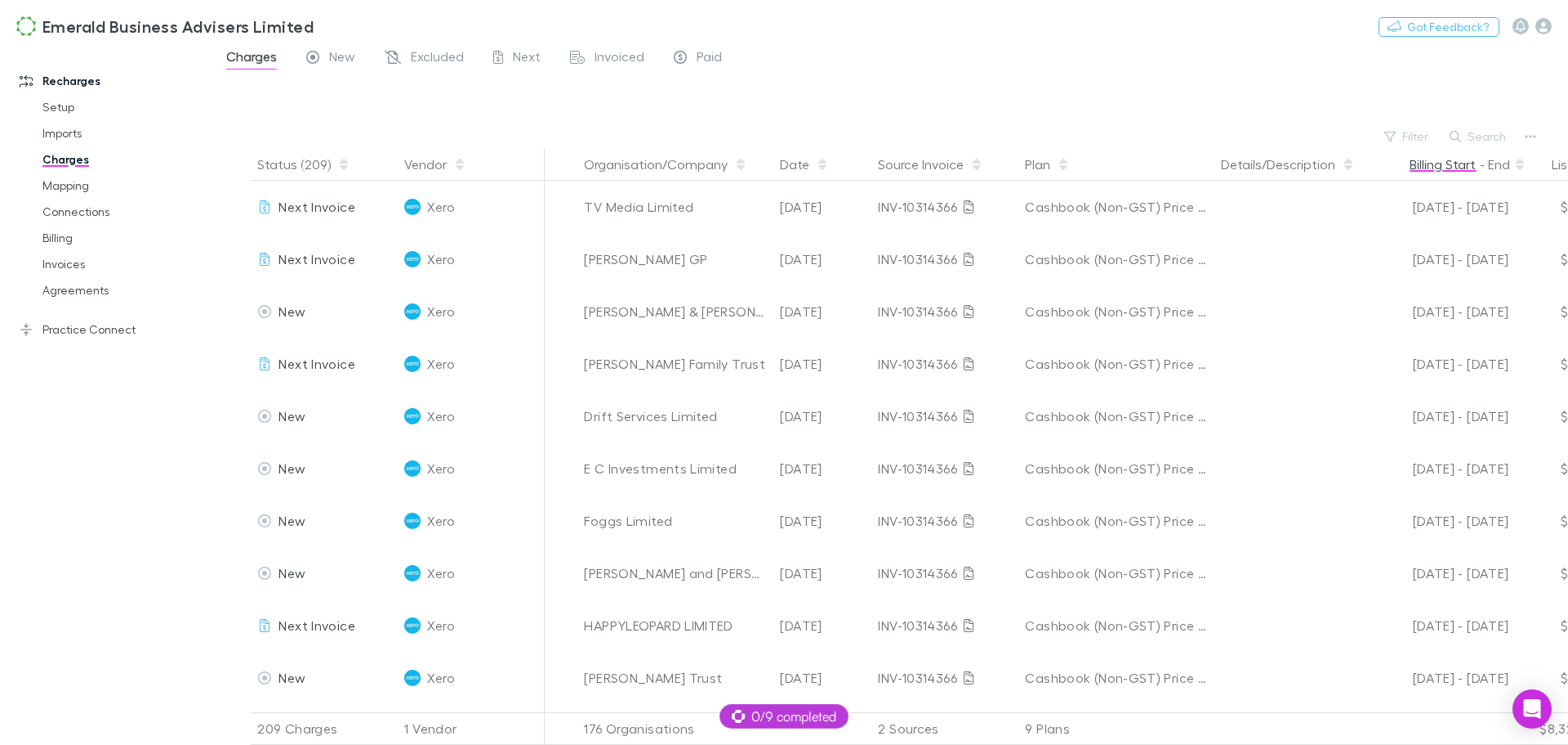
click at [1450, 162] on button "Billing Start" at bounding box center [1443, 164] width 66 height 33
click at [1451, 162] on button "Billing Start" at bounding box center [1443, 164] width 66 height 33
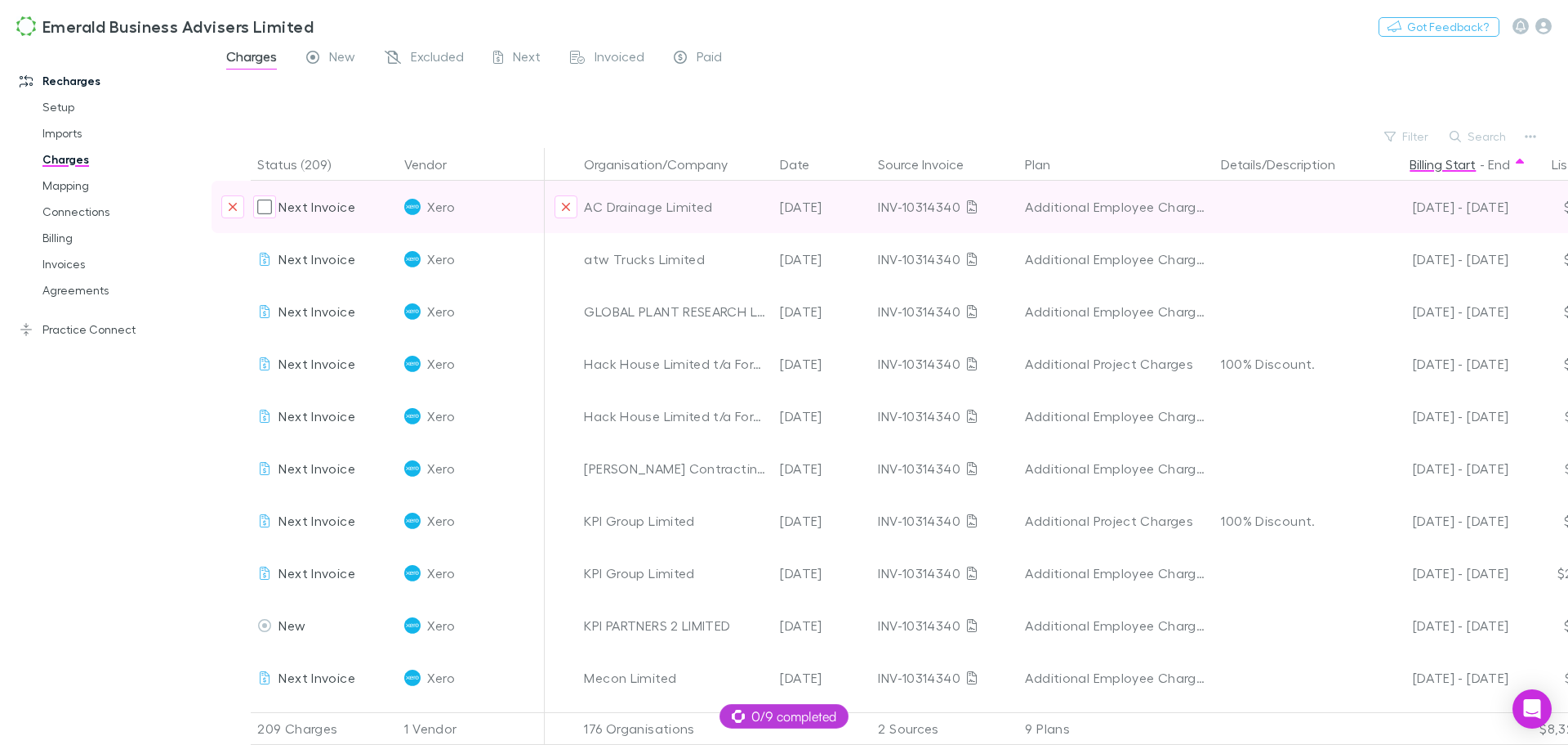
click at [656, 210] on div "AC Drainage Limited" at bounding box center [676, 206] width 183 height 52
click at [1436, 200] on div "07 Aug - 06 Sep 25" at bounding box center [1438, 206] width 140 height 52
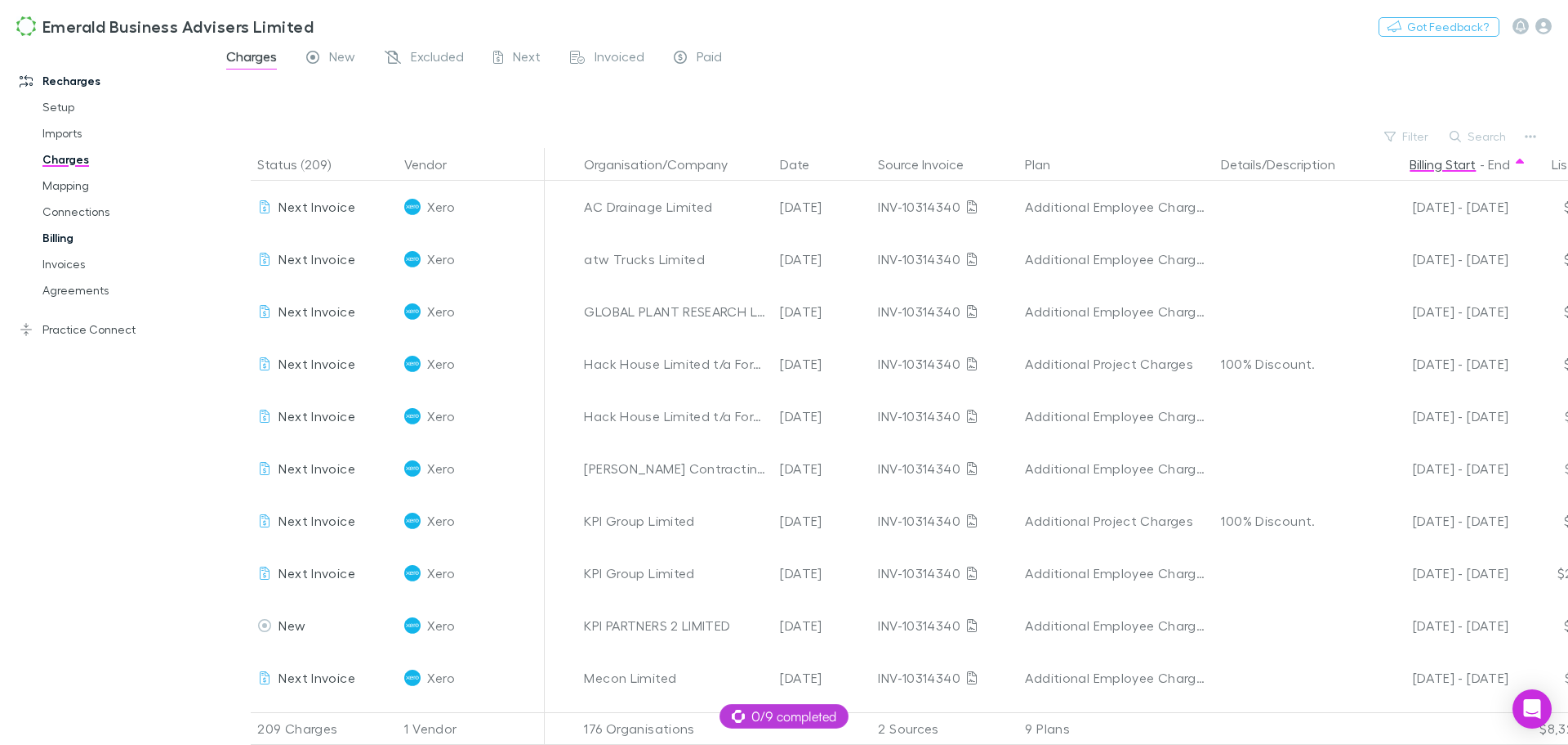
click at [45, 238] on link "Billing" at bounding box center [124, 238] width 194 height 27
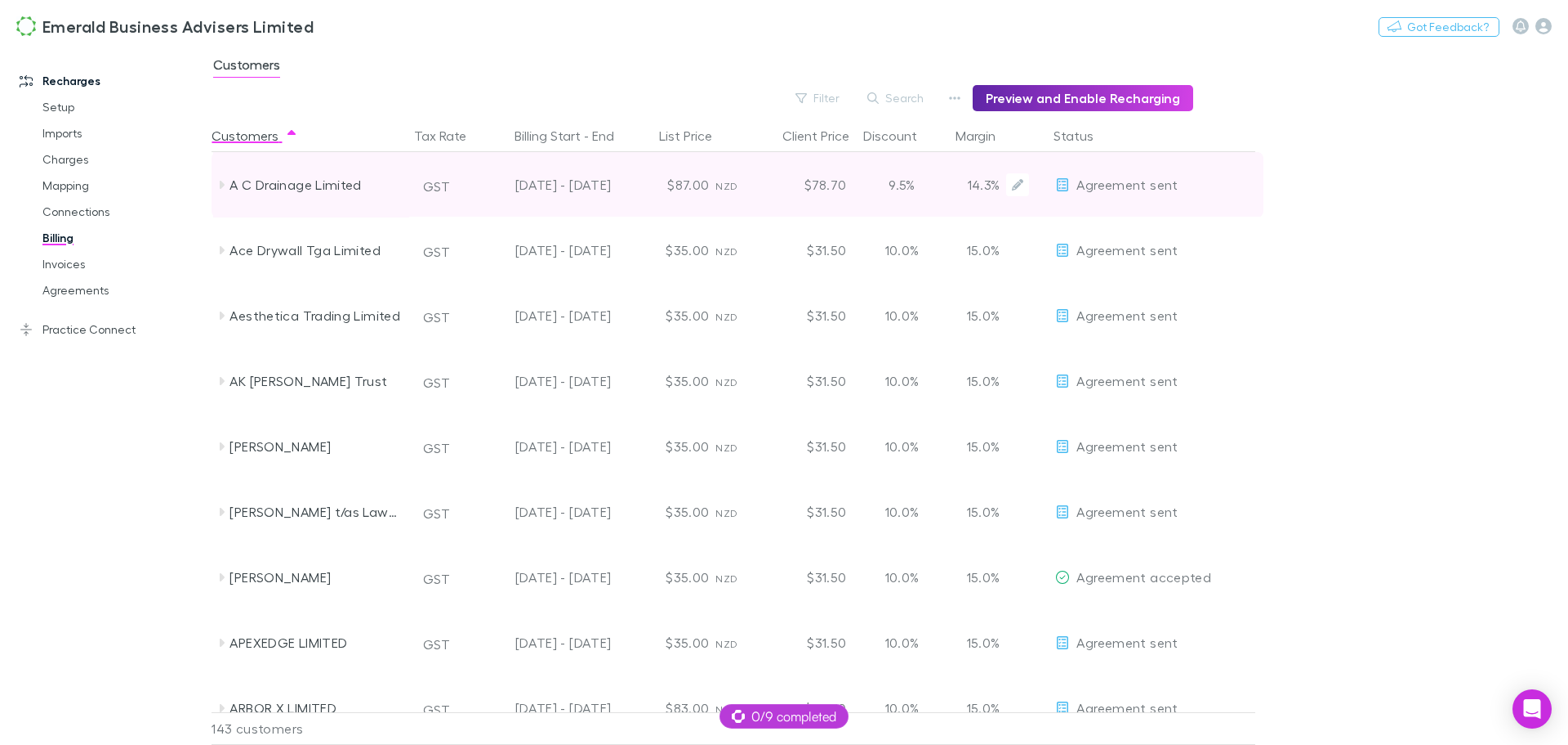
drag, startPoint x: 348, startPoint y: 218, endPoint x: 536, endPoint y: 201, distance: 188.8
click at [651, 226] on div "Ace Drywall Tga Limited GST 07 Sep - 06 Oct 2025 $35.00 NZD $31.50 10.0% 15.0% …" at bounding box center [737, 250] width 1052 height 65
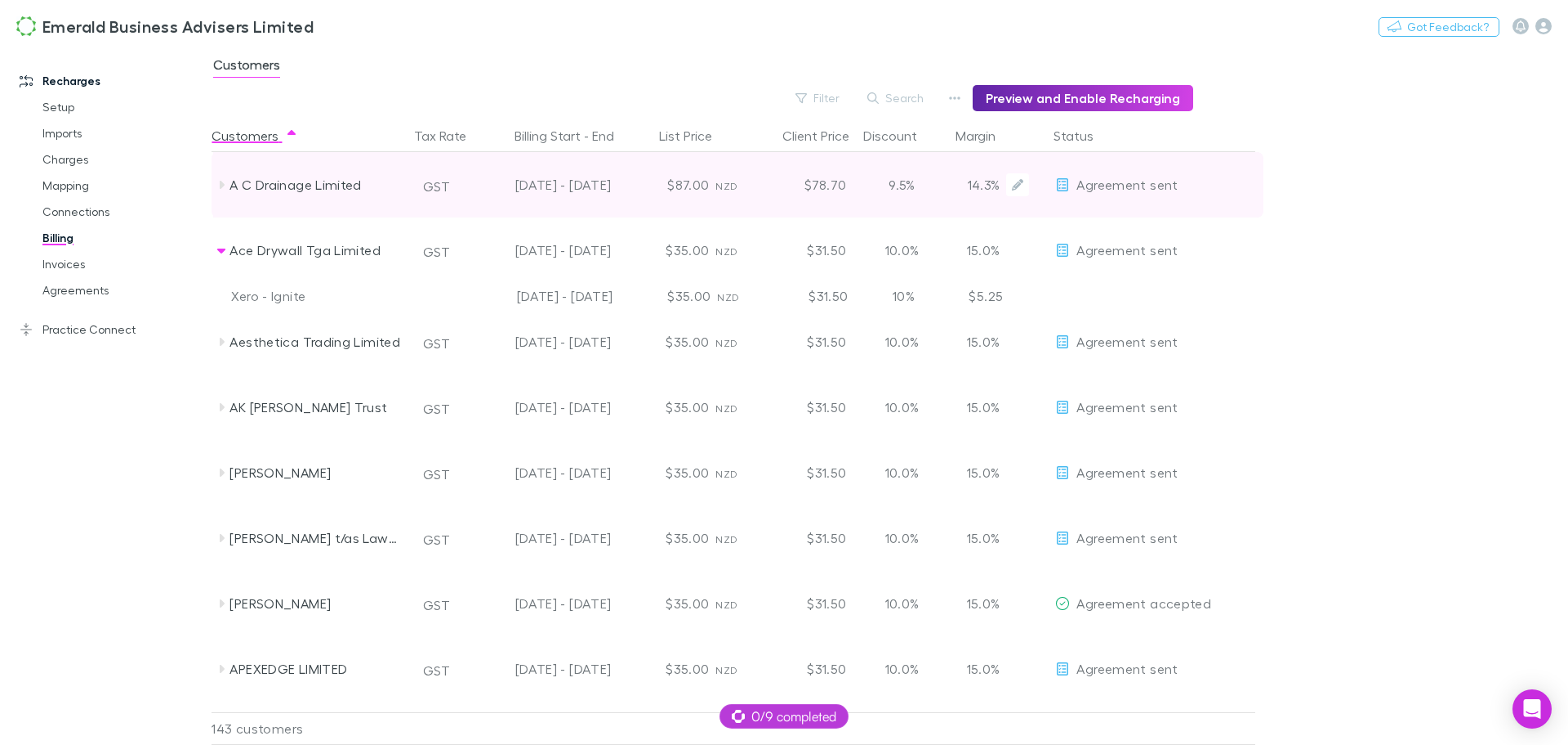
click at [529, 183] on div "07 Aug - 06 Oct 2025" at bounding box center [544, 184] width 134 height 65
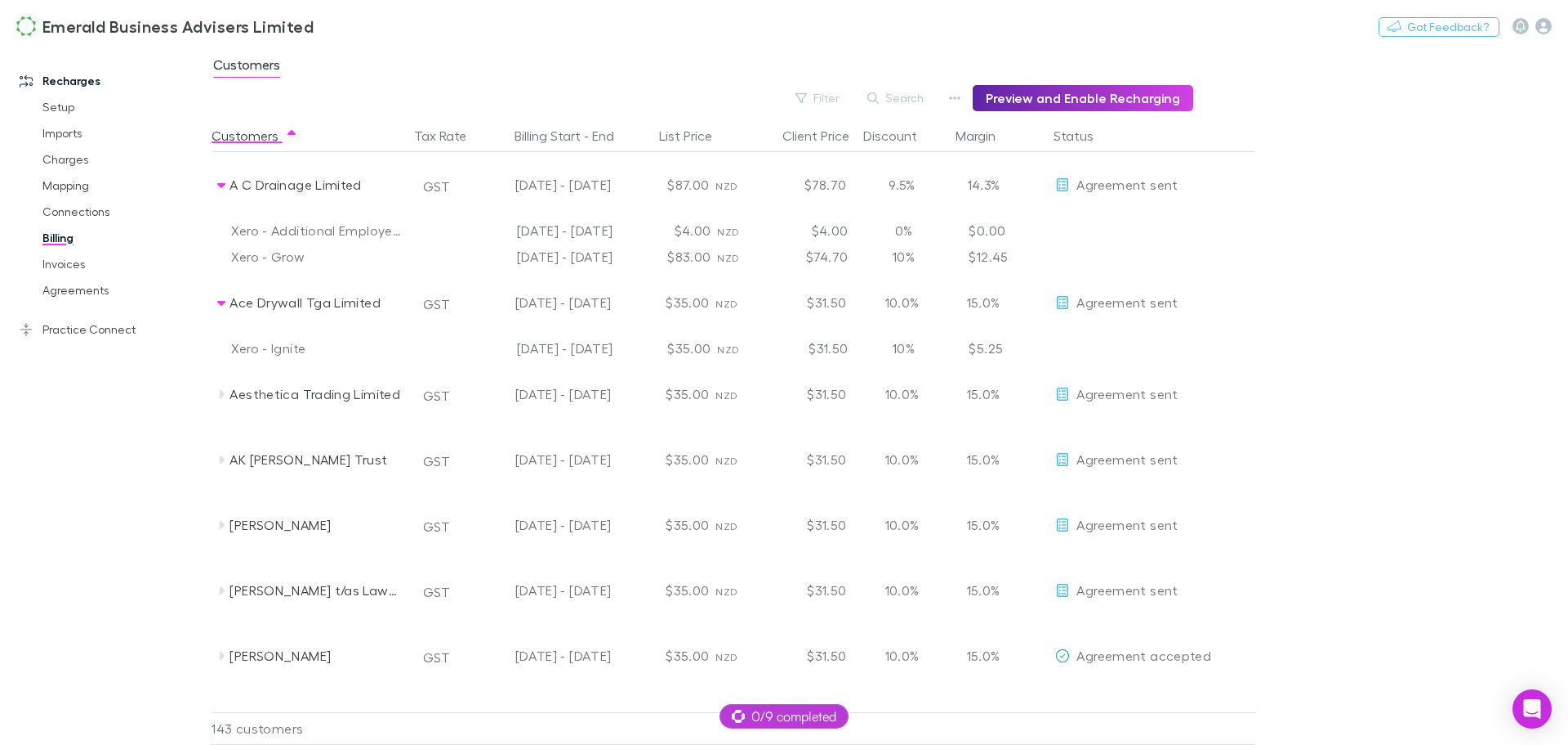
click at [760, 236] on div "$4.00" at bounding box center [805, 230] width 98 height 27
click at [260, 229] on div "Xero - Additional Employee Charges" at bounding box center [315, 230] width 170 height 27
click at [564, 132] on button "Billing Start - End" at bounding box center [574, 136] width 119 height 33
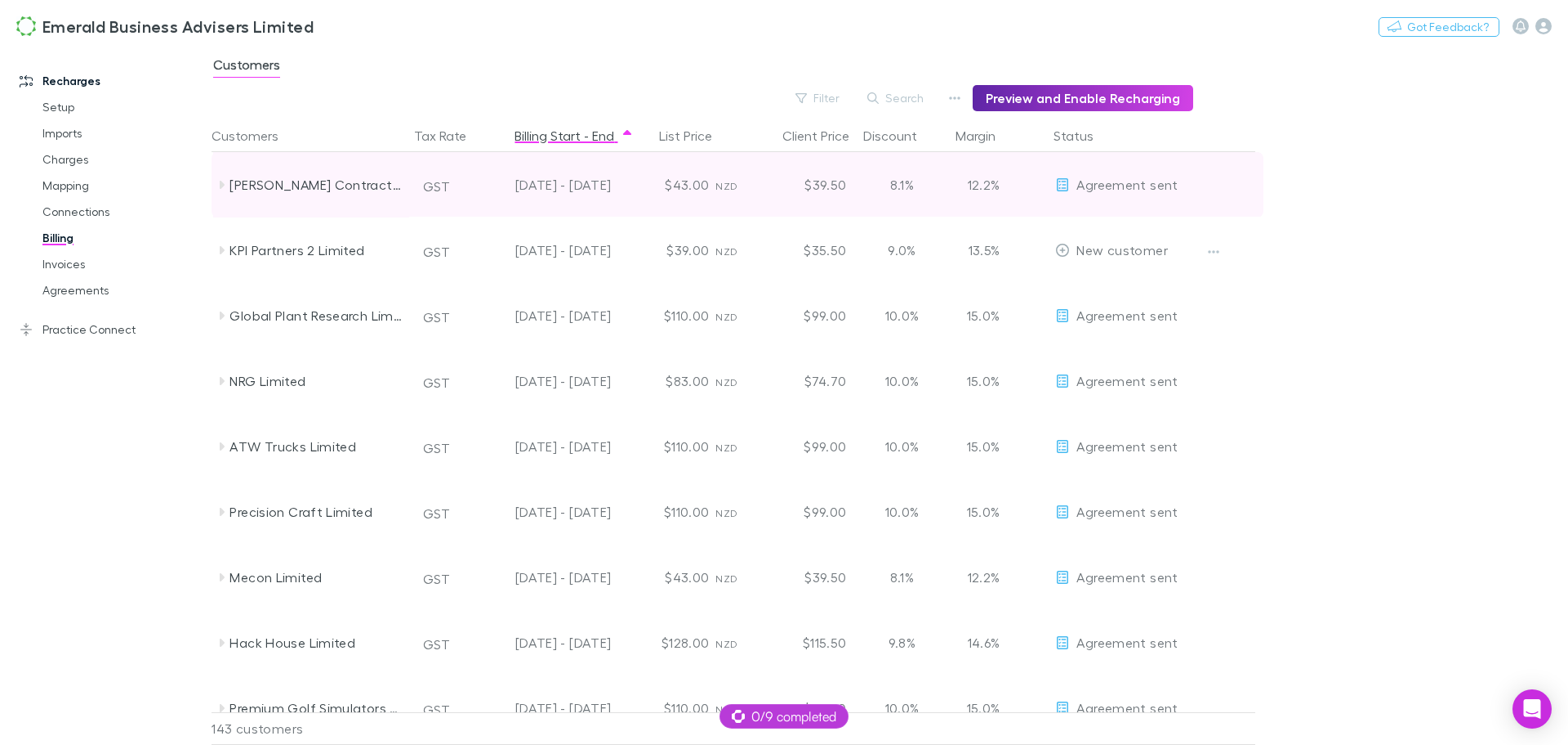
click at [221, 184] on icon at bounding box center [222, 184] width 5 height 8
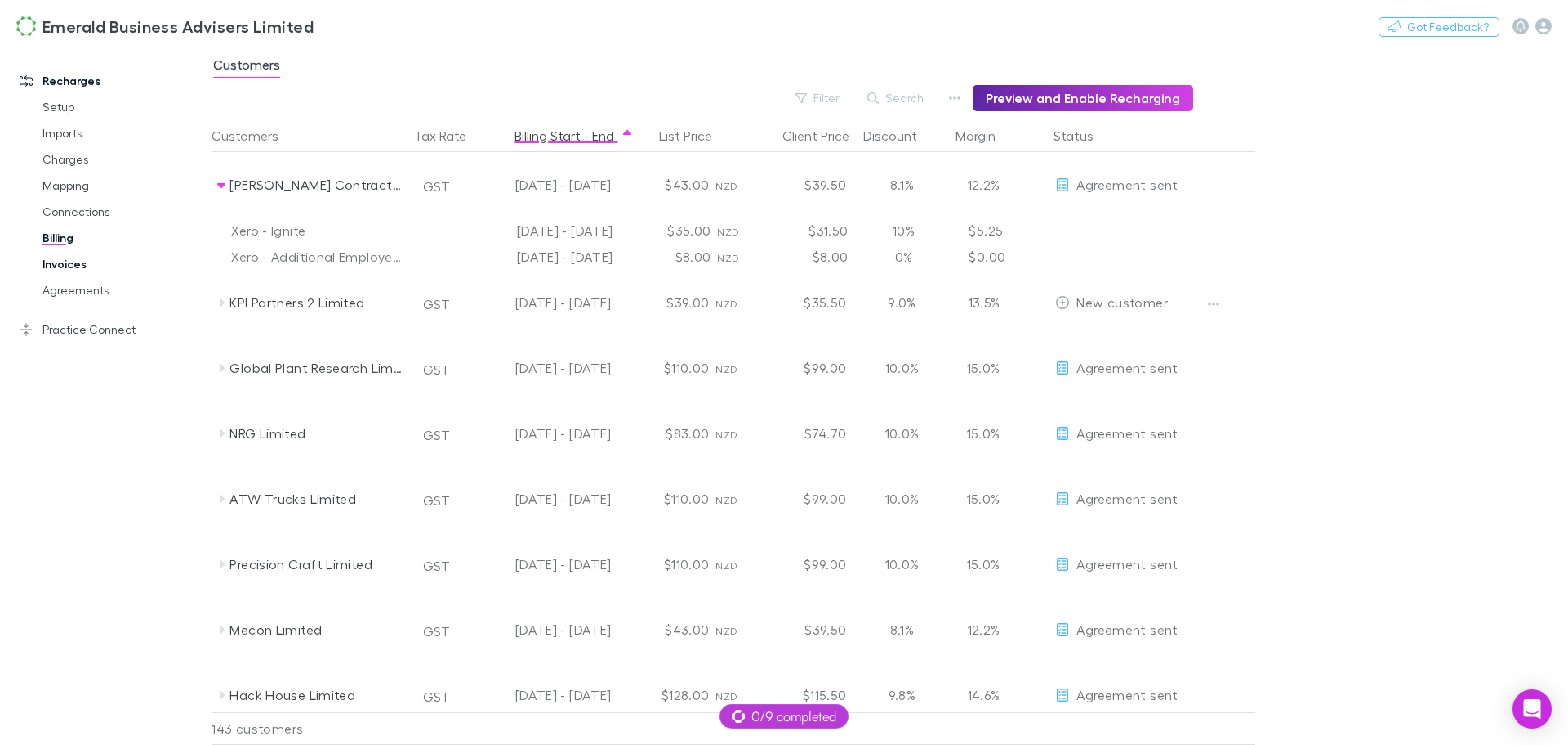
click at [67, 267] on link "Invoices" at bounding box center [124, 263] width 194 height 27
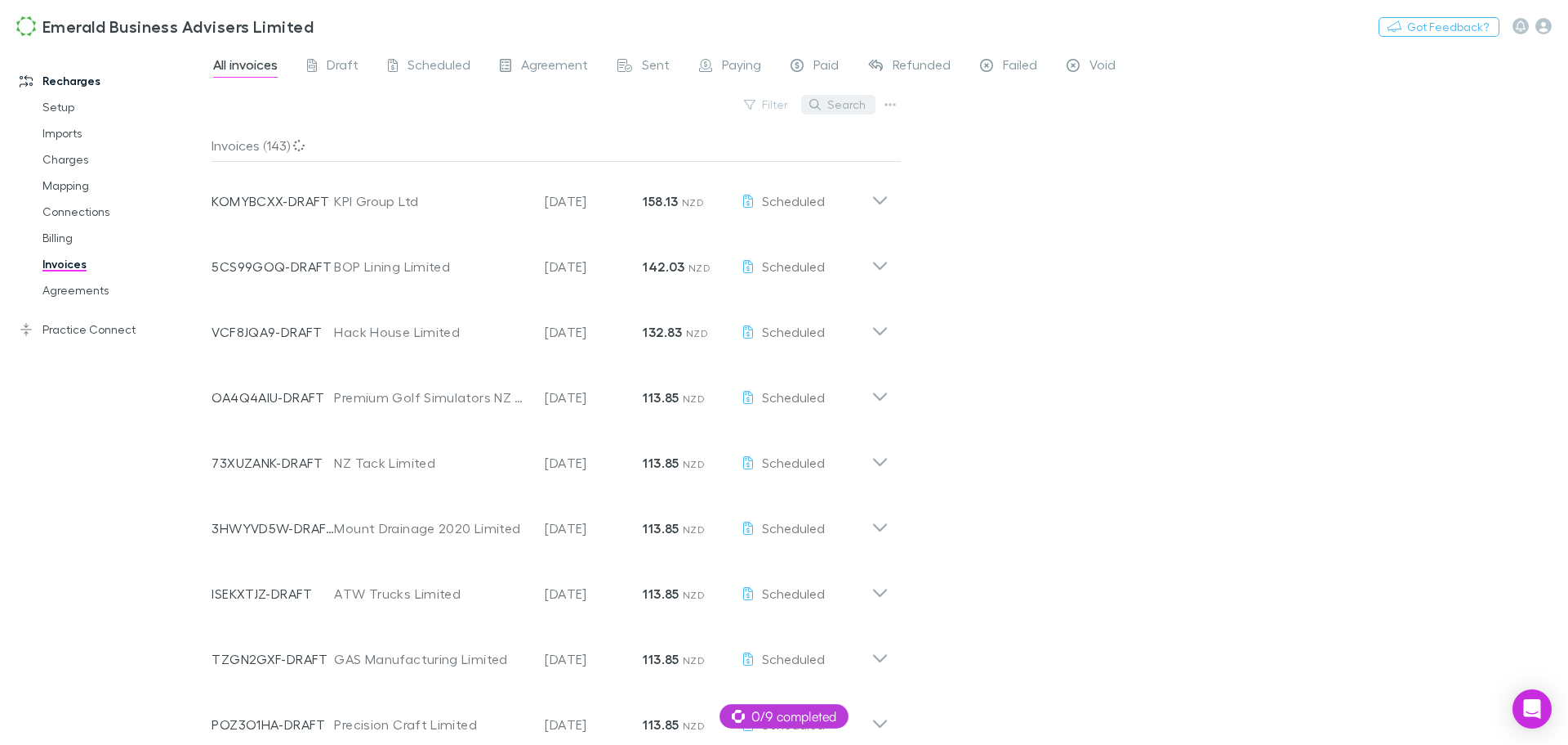
click at [838, 100] on button "Search" at bounding box center [838, 104] width 74 height 19
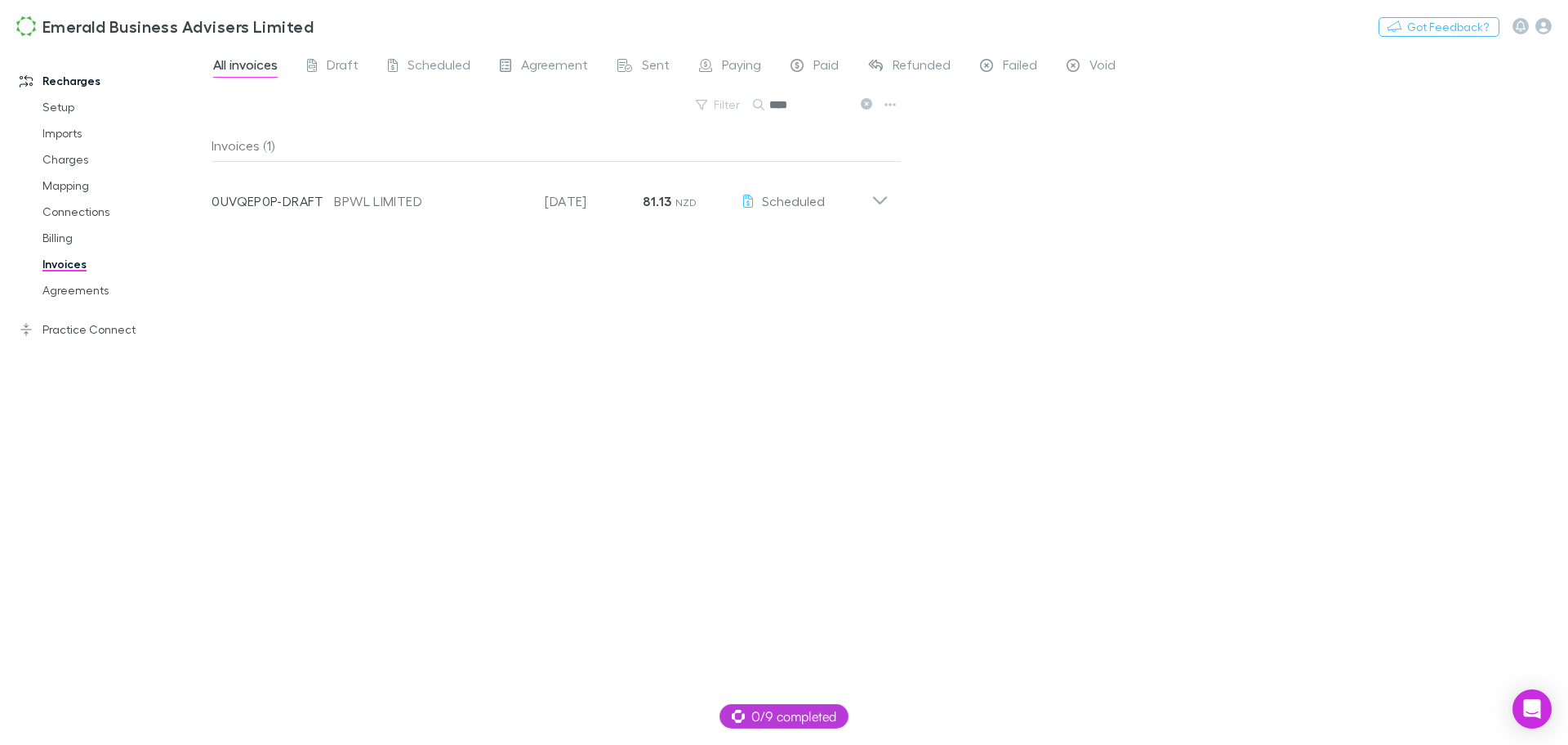
type input "****"
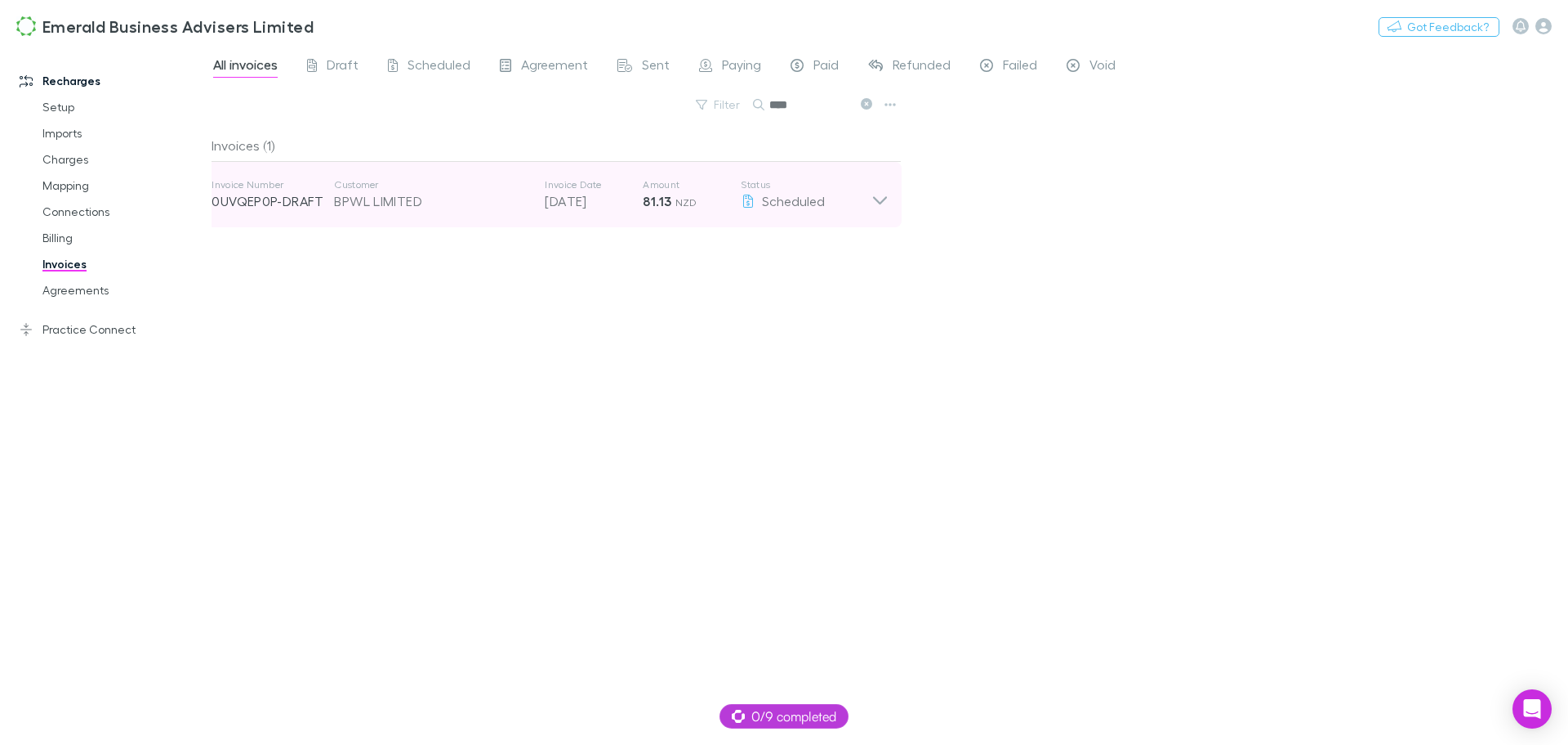
click at [885, 200] on icon at bounding box center [879, 200] width 14 height 8
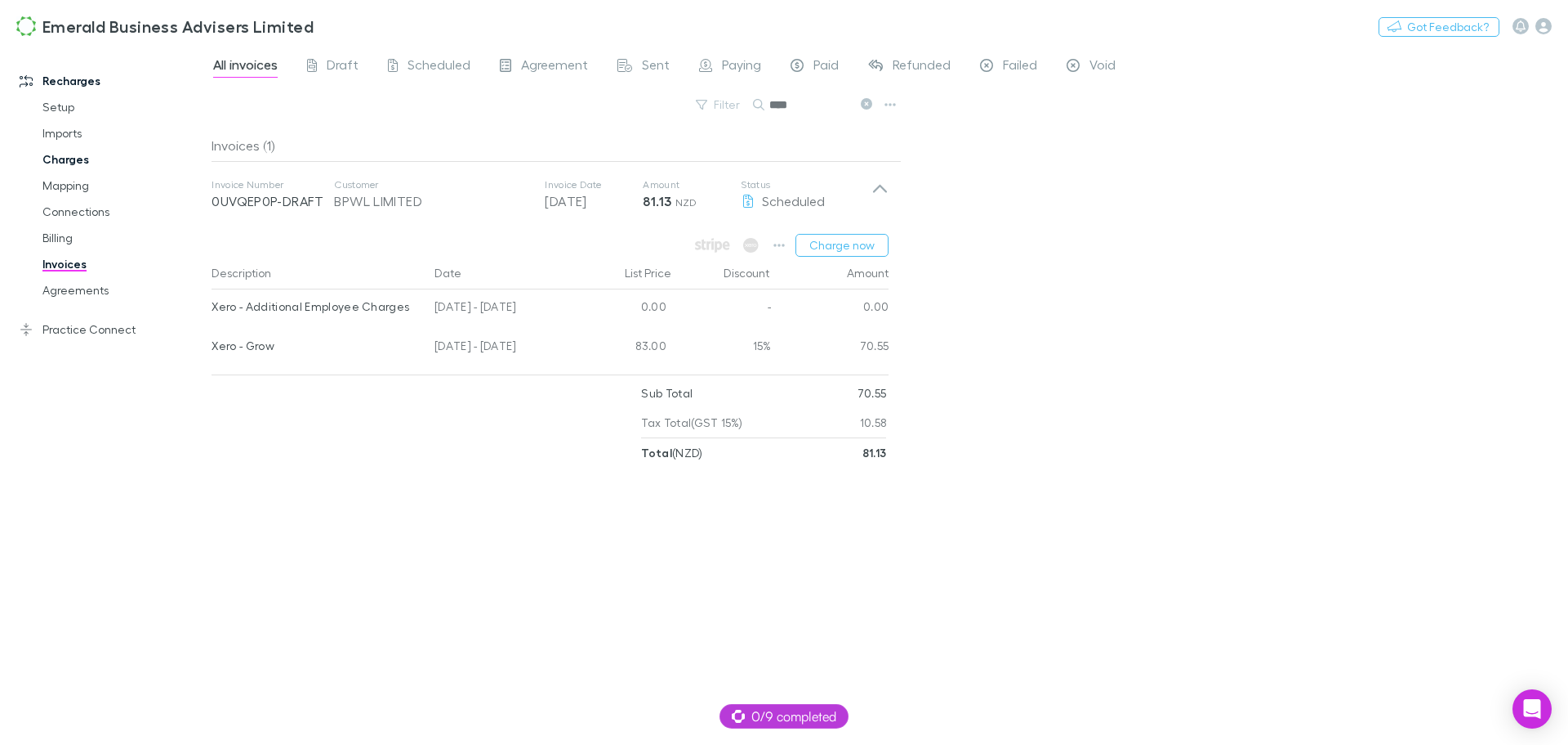
click at [65, 153] on link "Charges" at bounding box center [124, 159] width 194 height 27
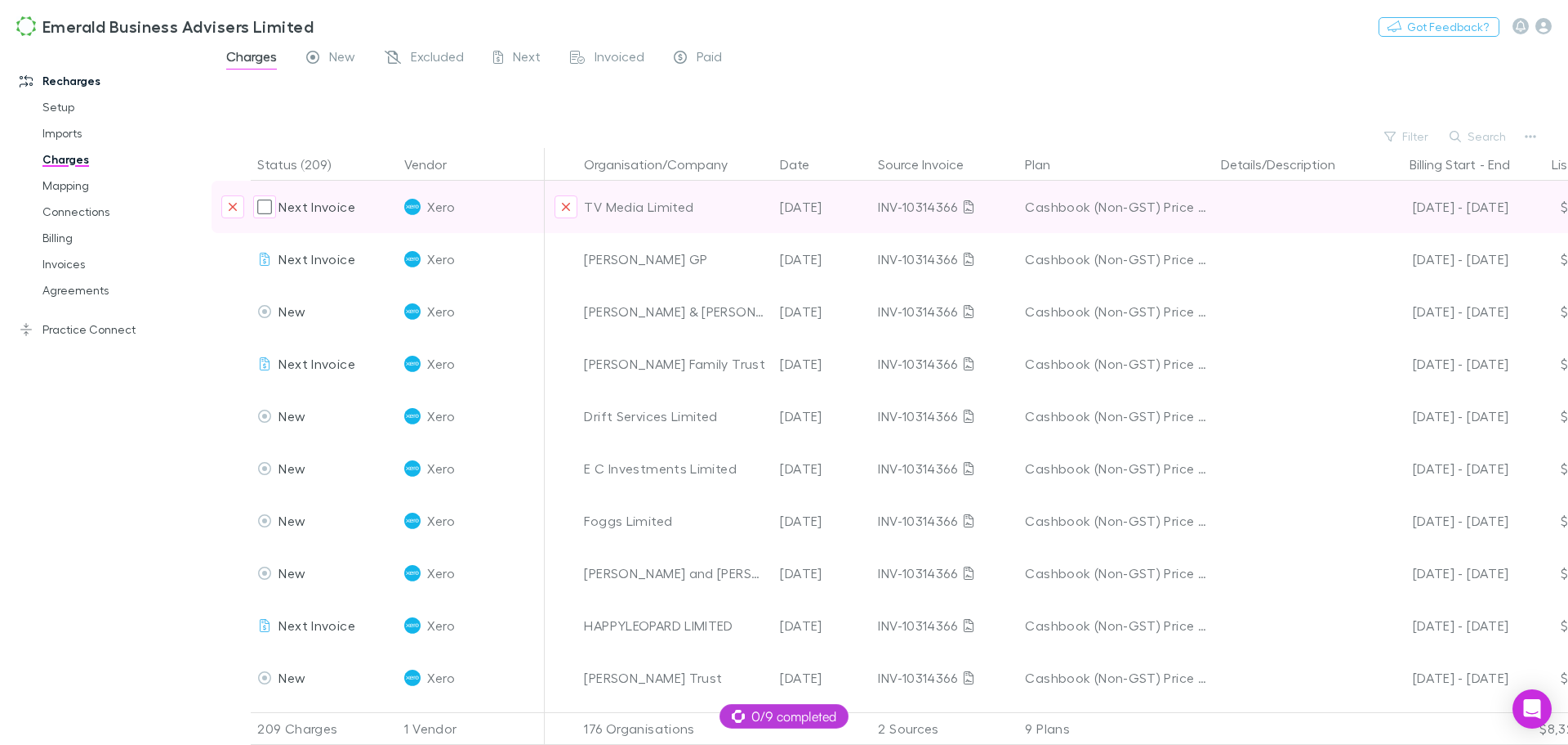
click at [307, 206] on span "Next Invoice" at bounding box center [316, 206] width 76 height 16
click at [507, 192] on div "Xero" at bounding box center [470, 206] width 133 height 52
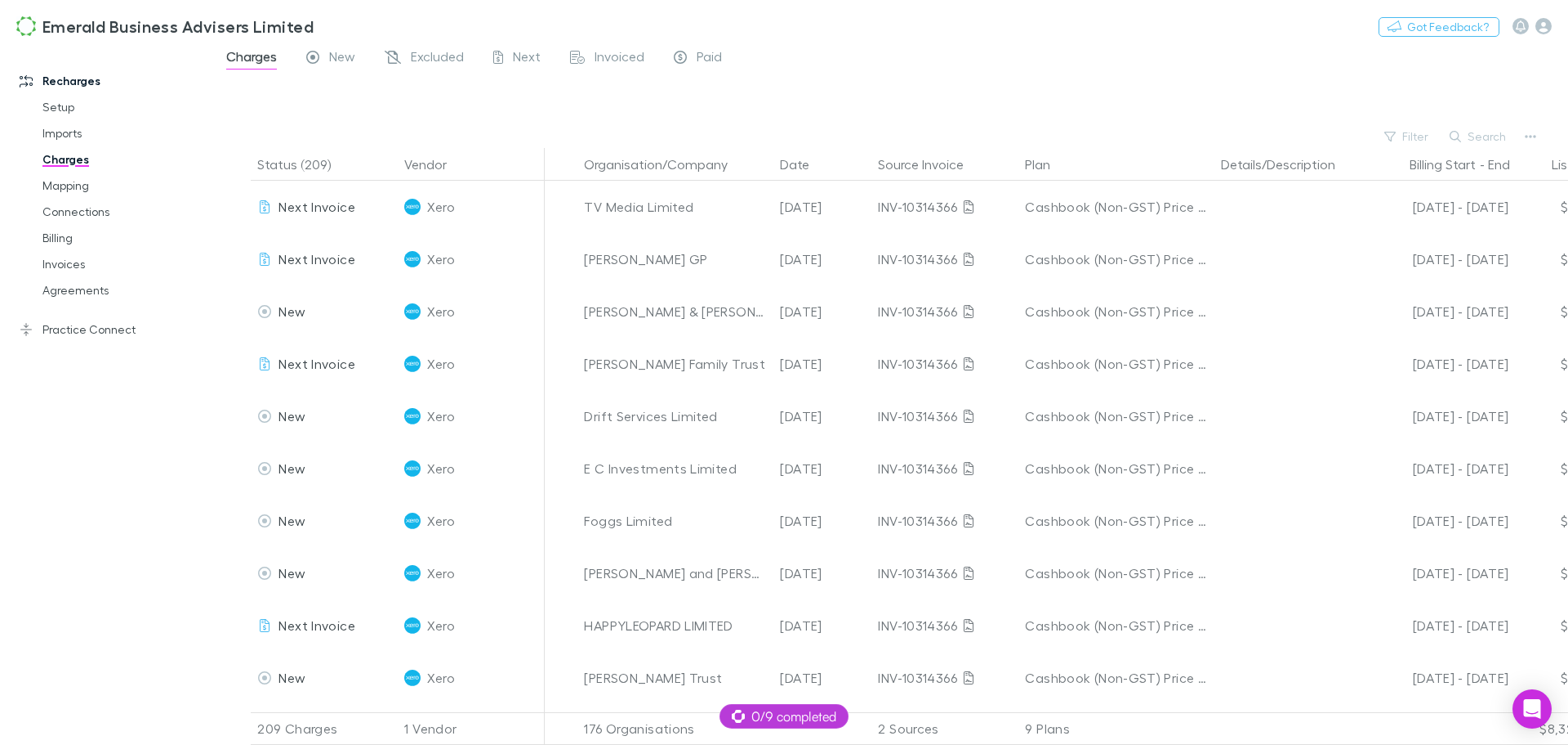
click at [1177, 57] on div "Charges New Excluded Next Invoiced Paid" at bounding box center [890, 61] width 1357 height 31
click at [82, 79] on link "Recharges" at bounding box center [112, 81] width 217 height 27
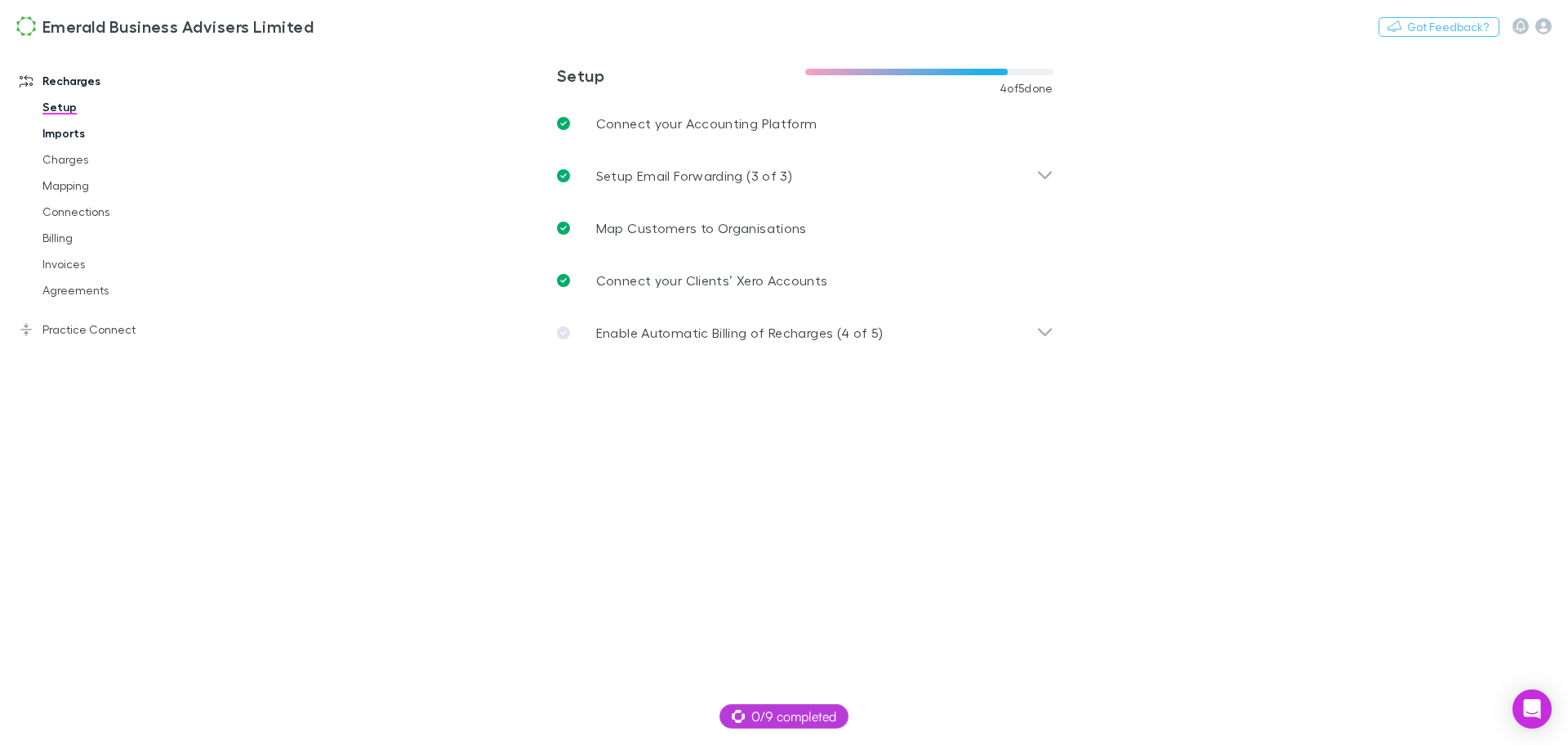
click at [68, 134] on link "Imports" at bounding box center [124, 133] width 194 height 27
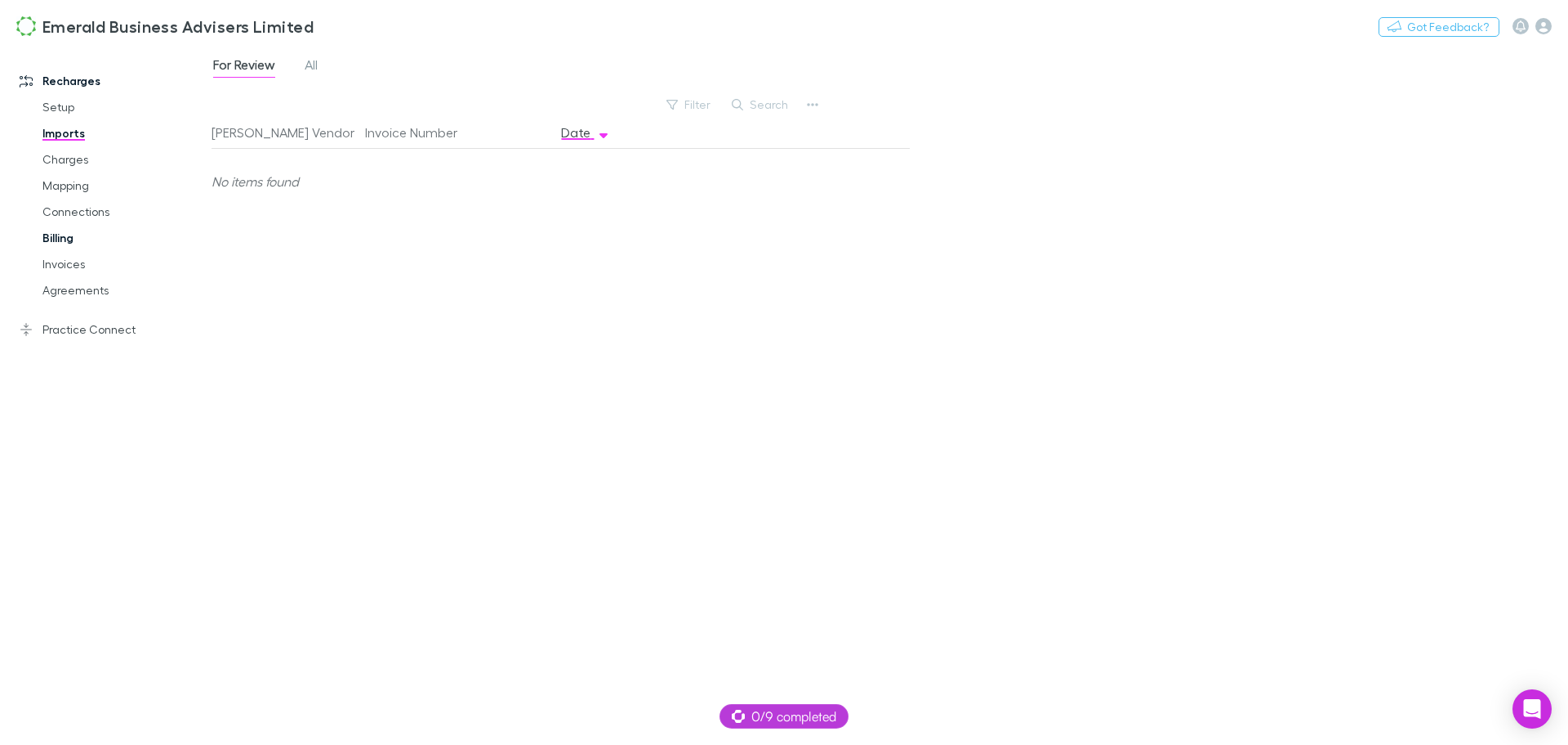
click at [61, 237] on link "Billing" at bounding box center [124, 238] width 194 height 27
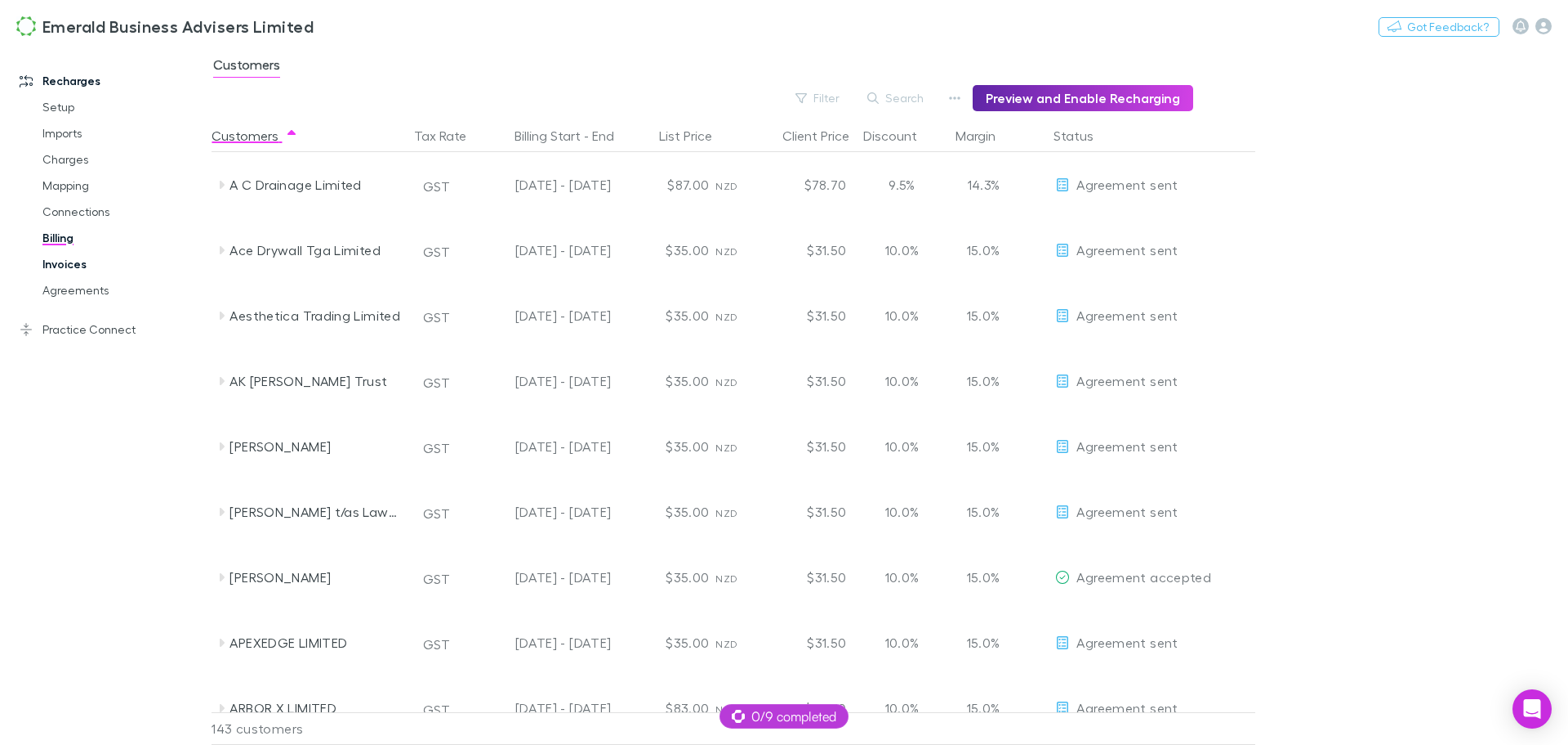
click at [62, 266] on link "Invoices" at bounding box center [124, 263] width 194 height 27
